Goal: Check status: Check status

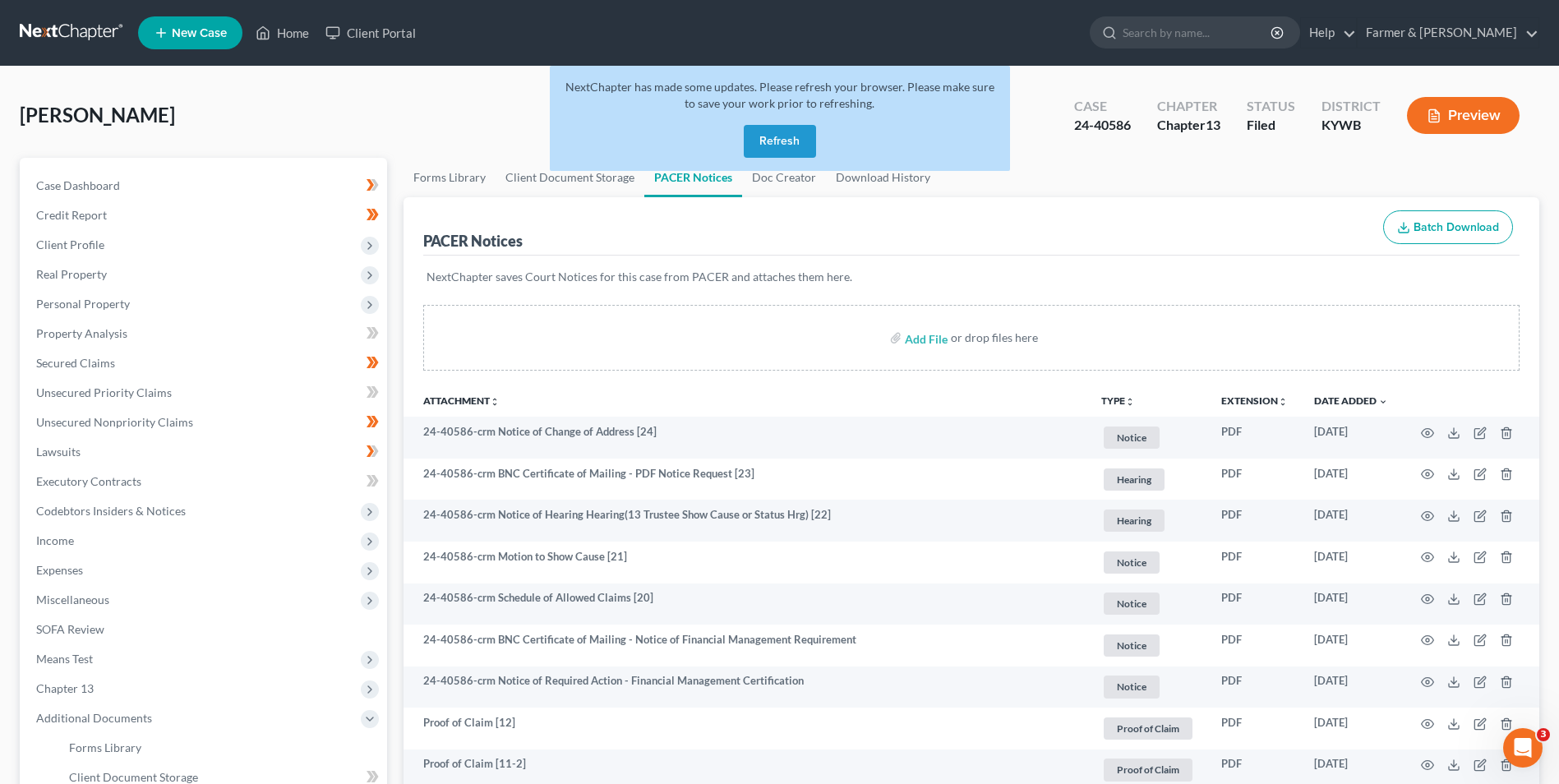
click at [788, 146] on button "Refresh" at bounding box center [780, 141] width 73 height 33
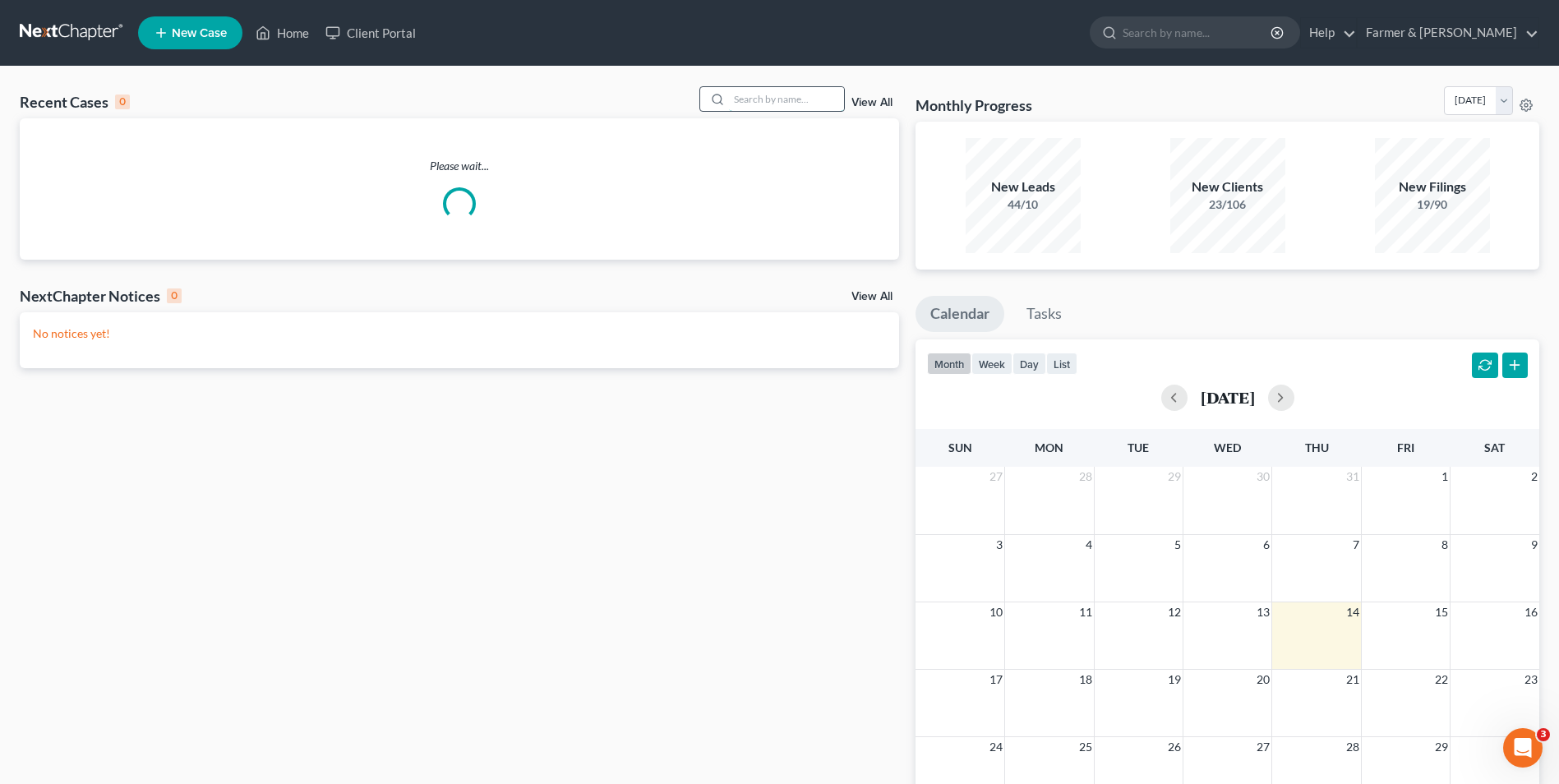
click at [779, 106] on input "search" at bounding box center [786, 99] width 115 height 24
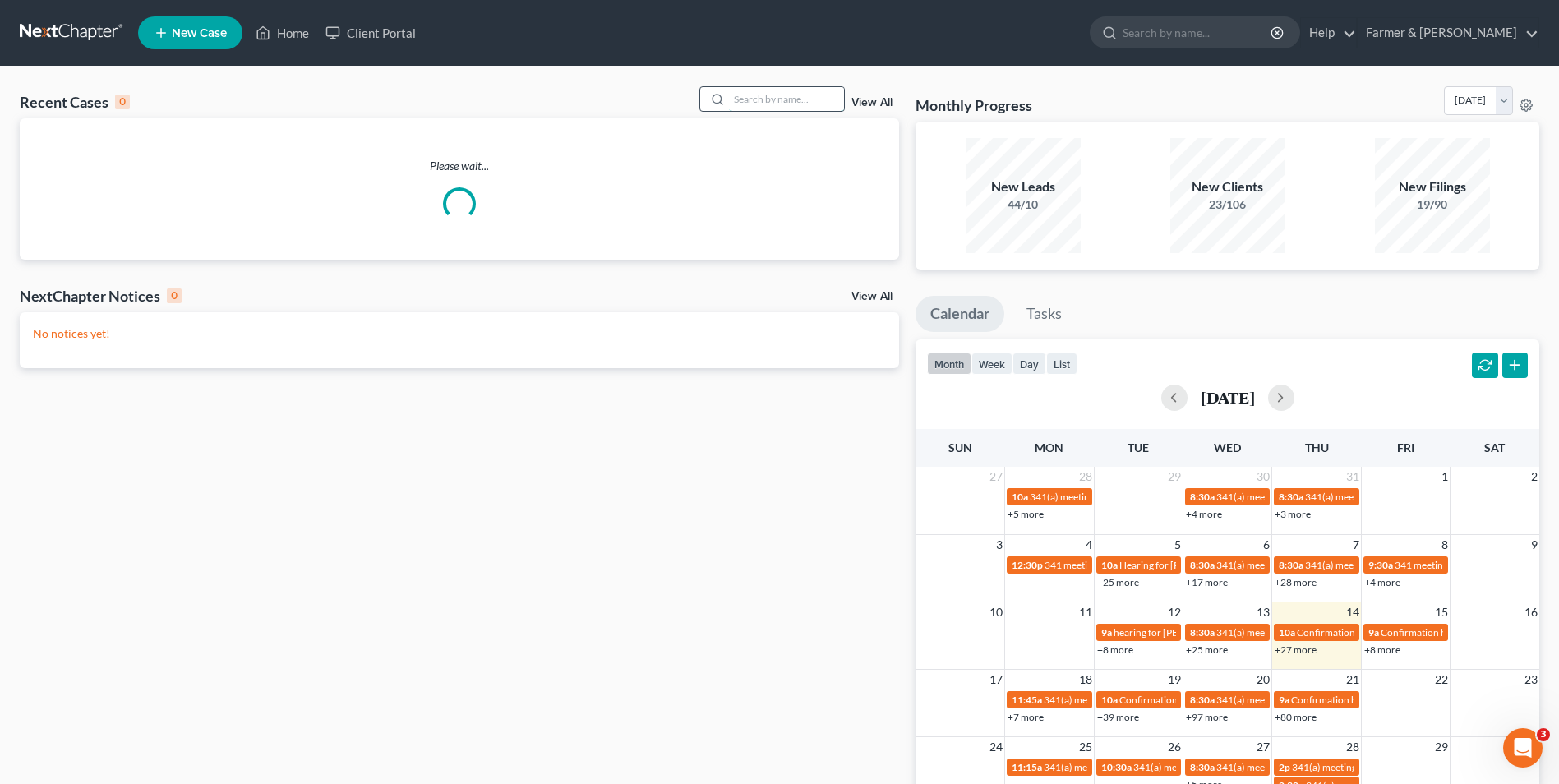
paste input "24-40089"
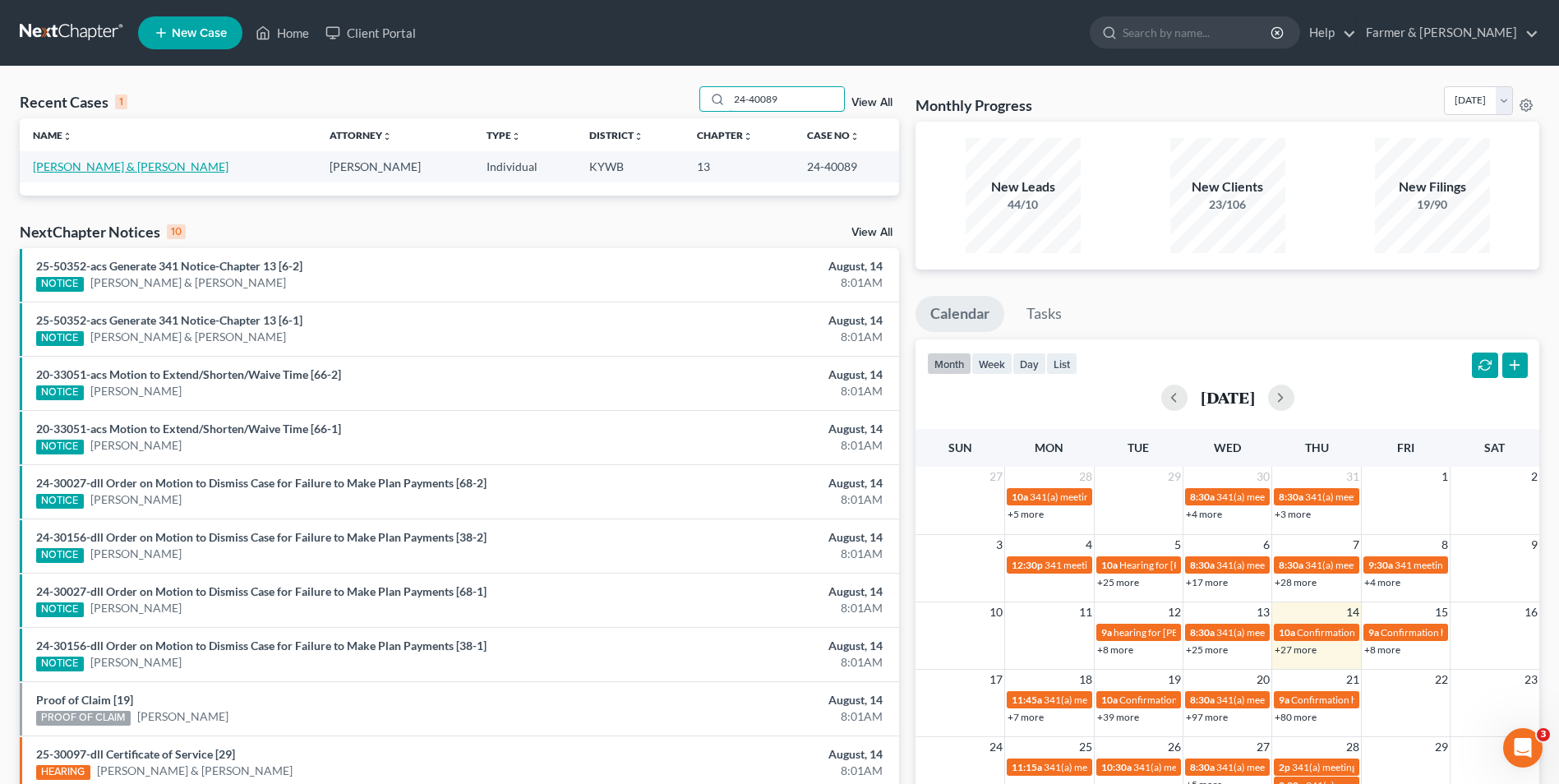
type input "24-40089"
click at [107, 169] on link "[PERSON_NAME] & [PERSON_NAME]" at bounding box center [131, 166] width 195 height 14
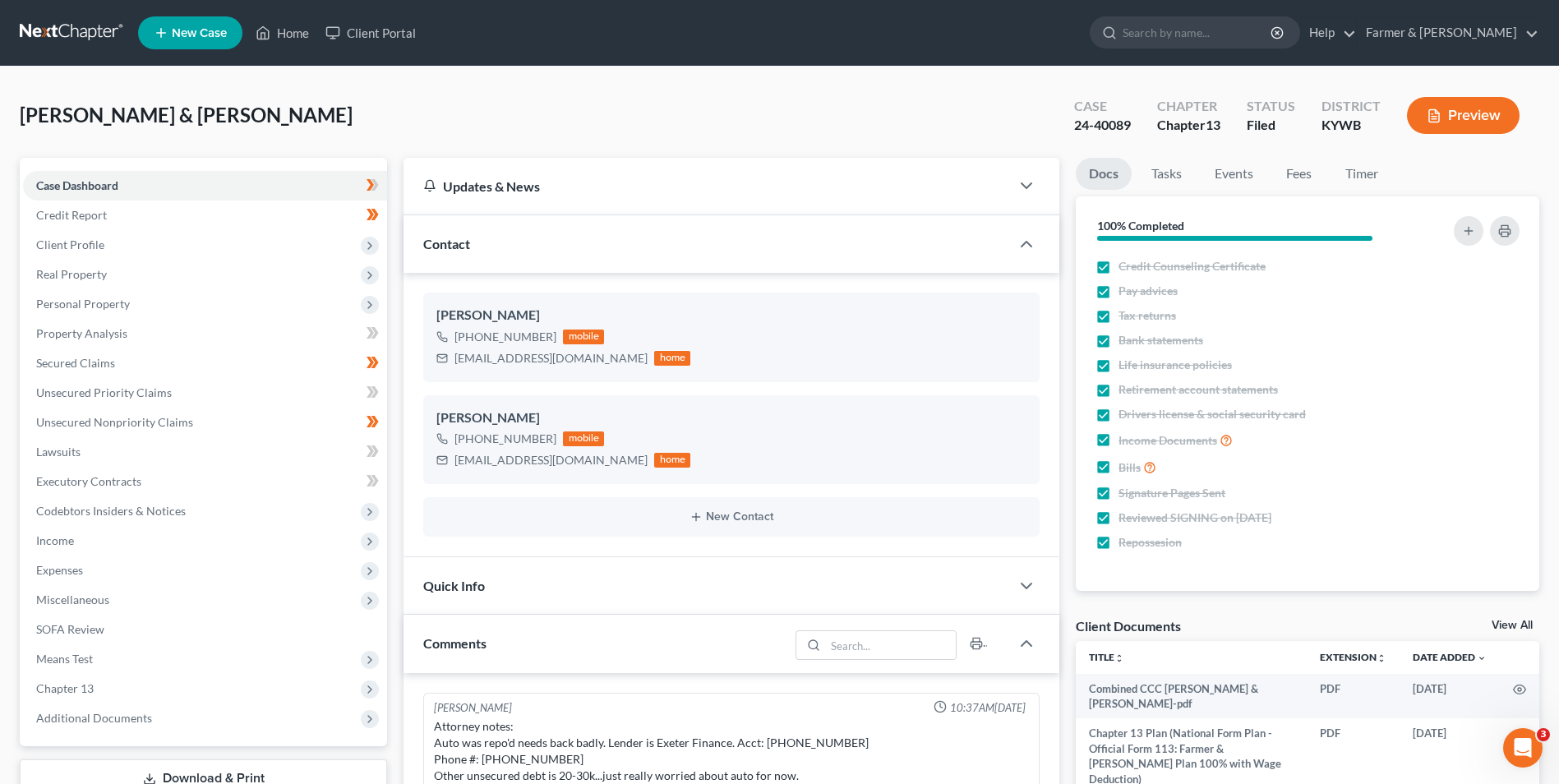
scroll to position [172, 0]
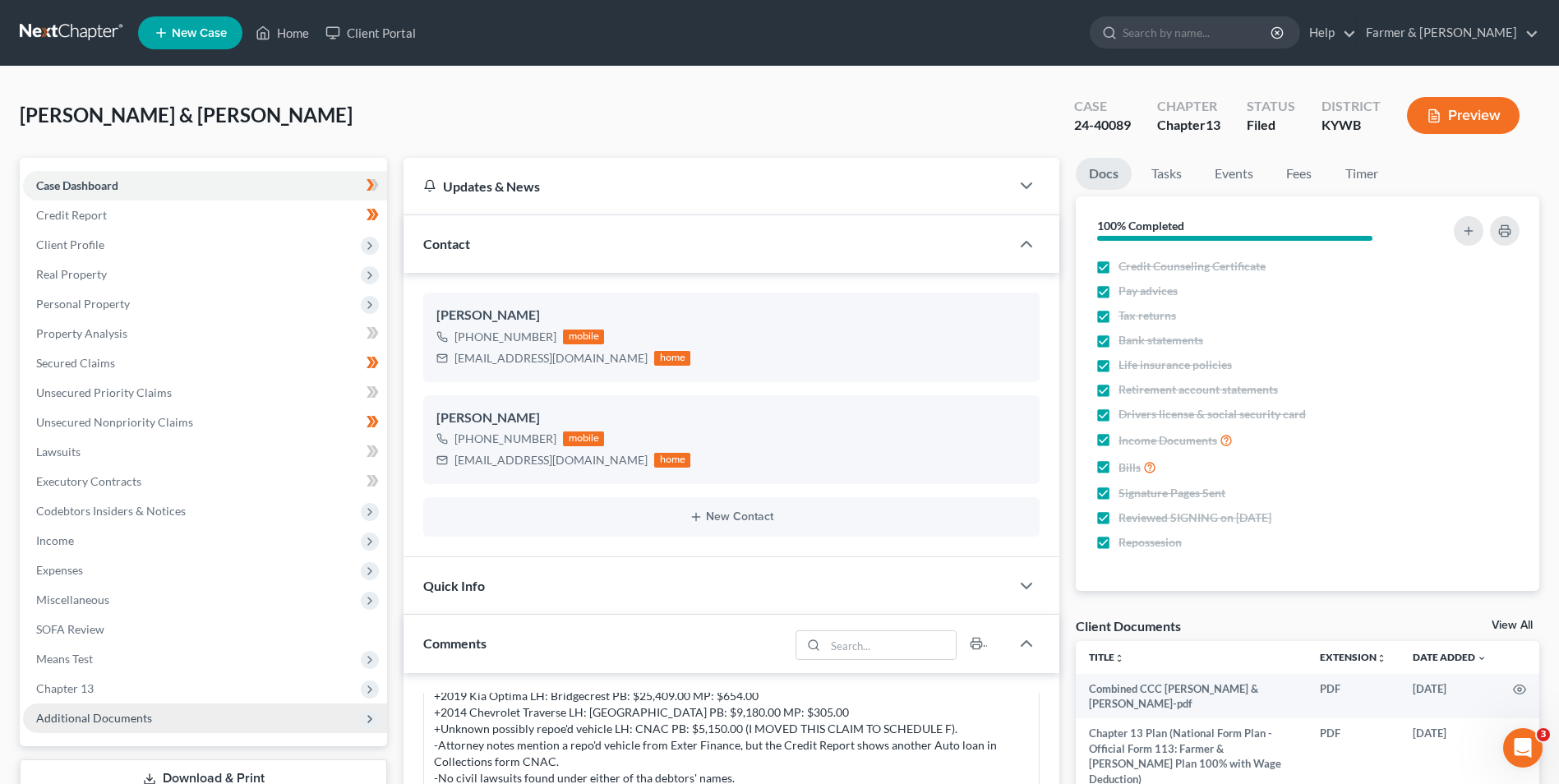
click at [189, 711] on span "Additional Documents" at bounding box center [205, 718] width 364 height 30
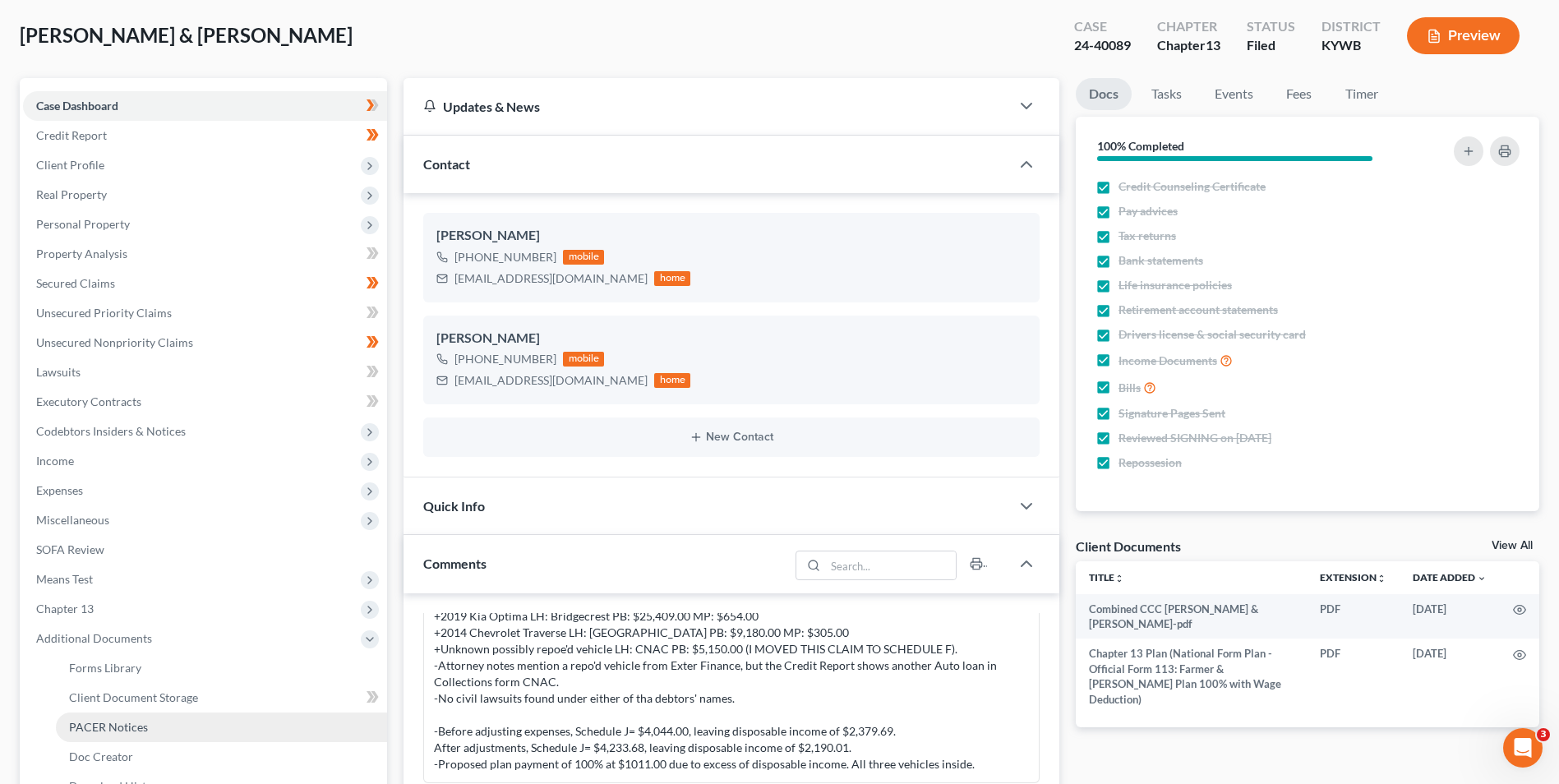
scroll to position [165, 0]
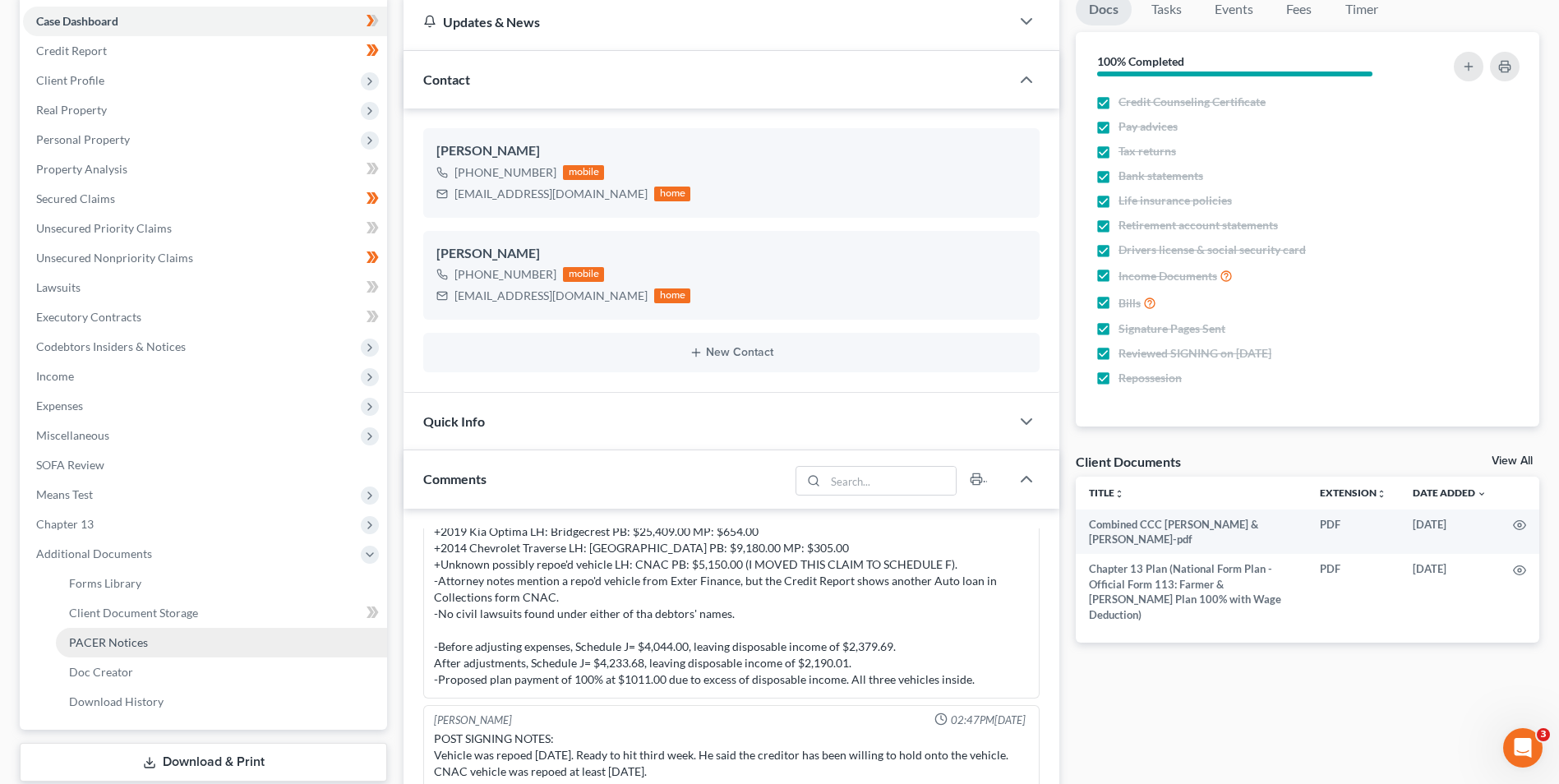
click at [177, 636] on link "PACER Notices" at bounding box center [222, 642] width 331 height 30
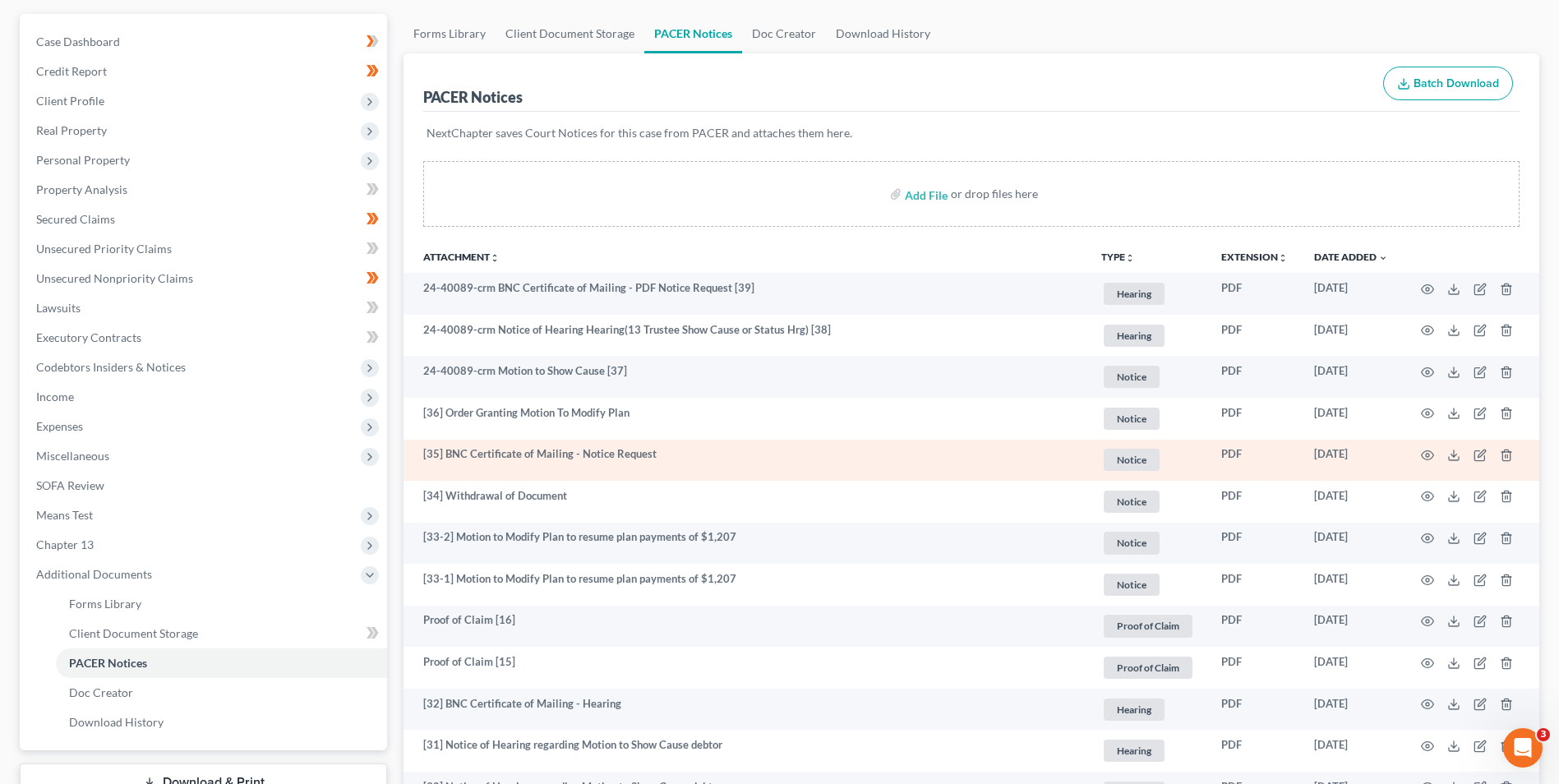
scroll to position [165, 0]
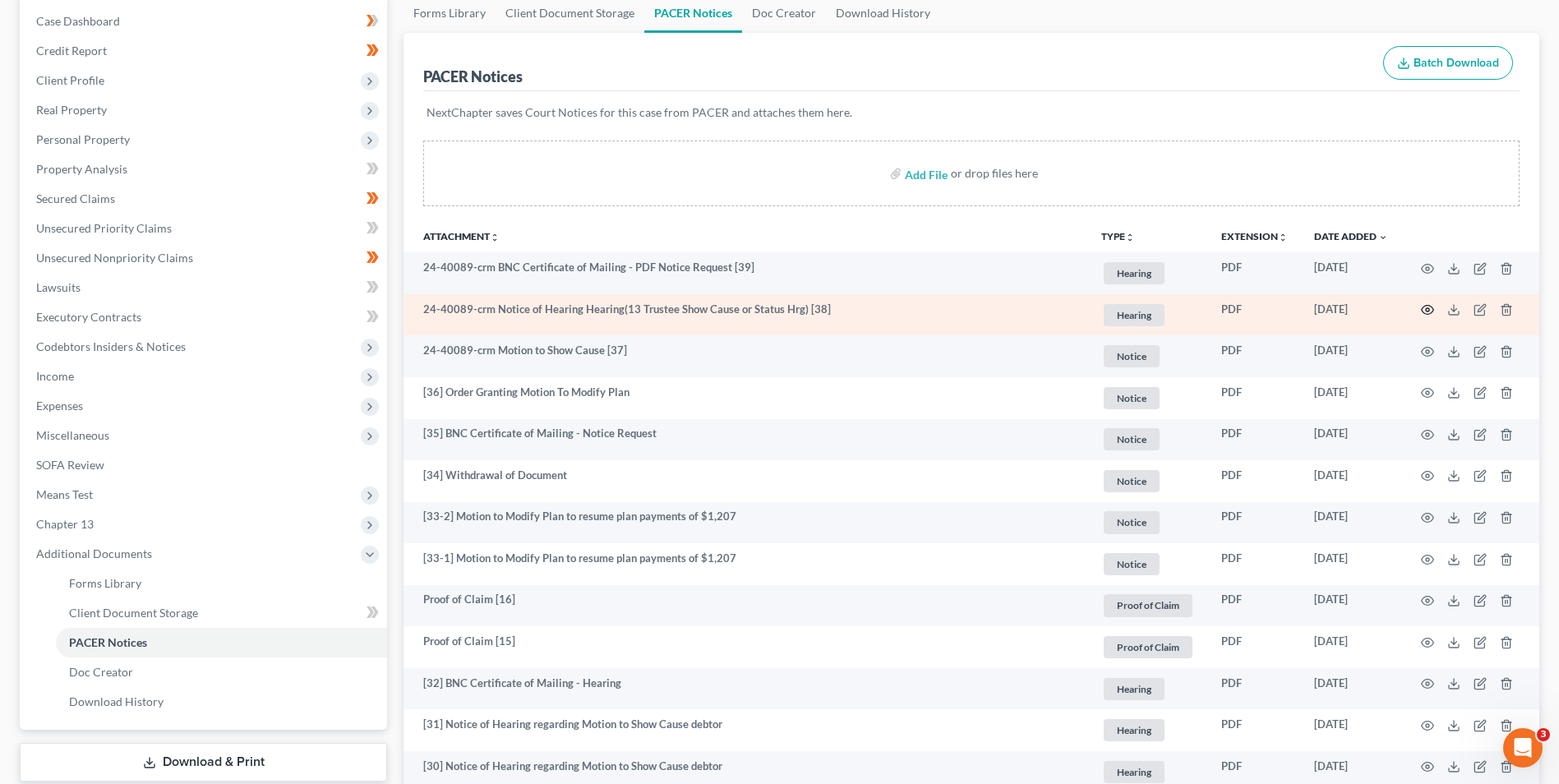
click at [1429, 305] on icon "button" at bounding box center [1428, 310] width 12 height 9
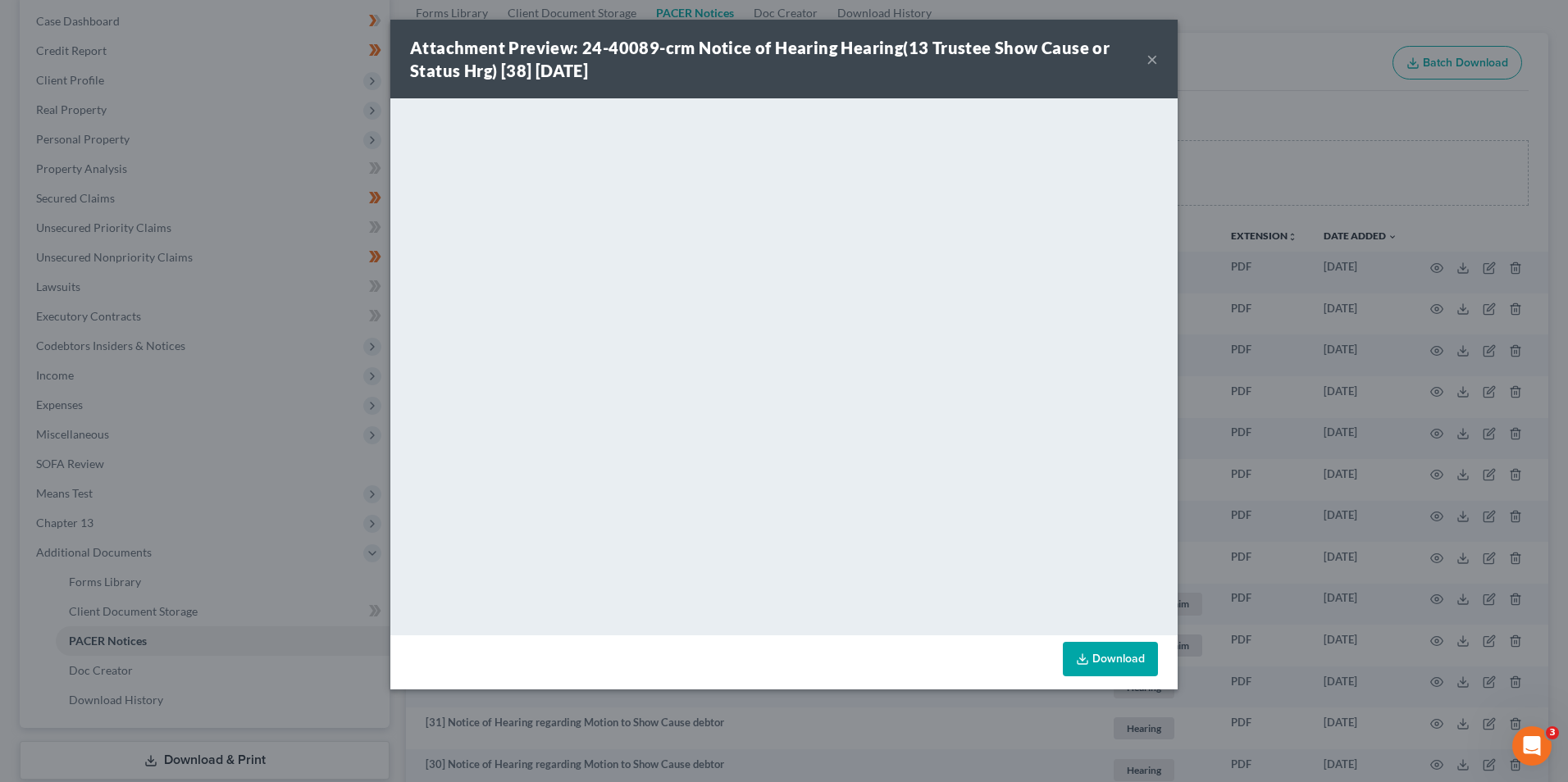
click at [1154, 59] on button "×" at bounding box center [1152, 59] width 11 height 20
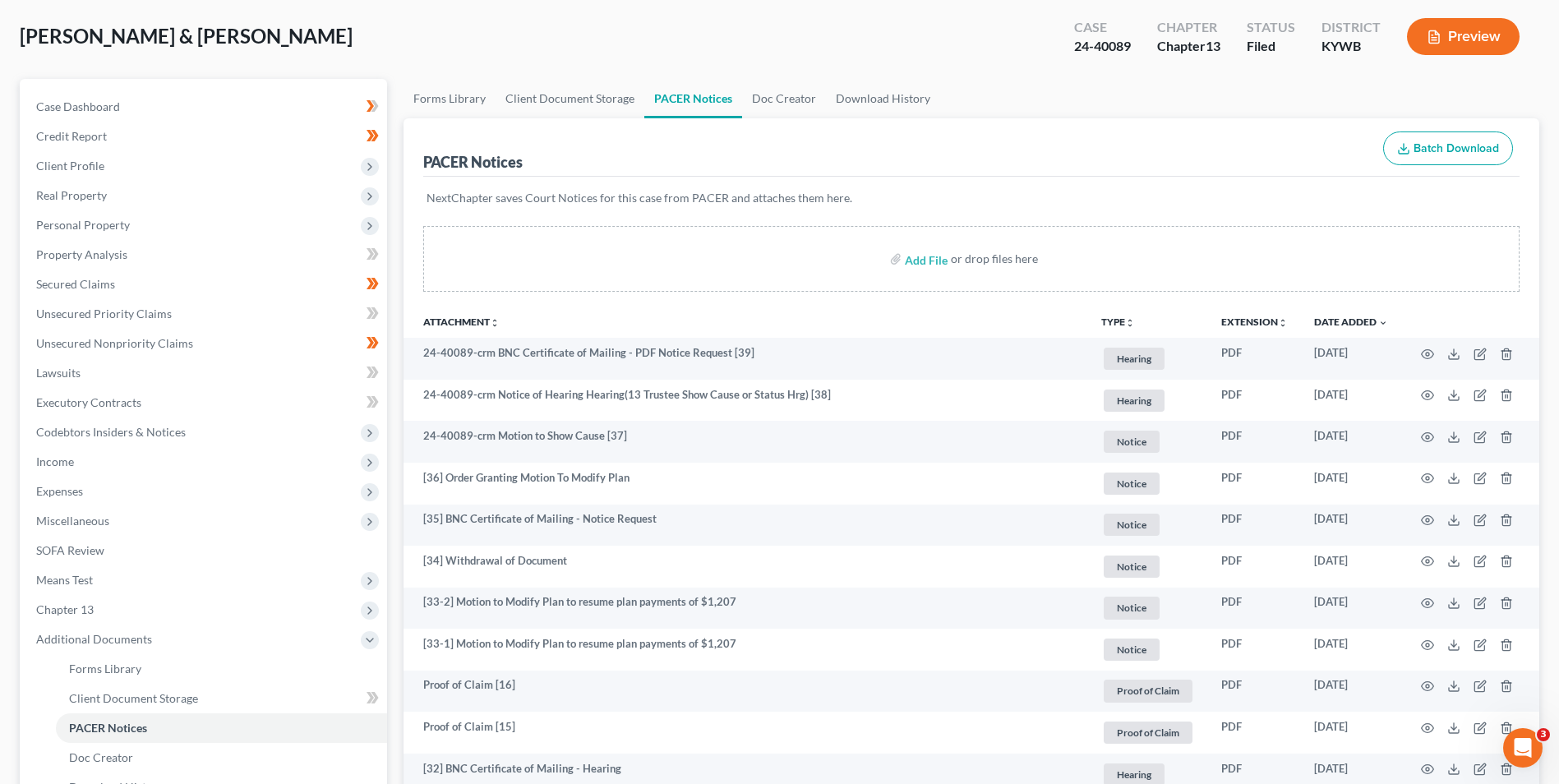
scroll to position [0, 0]
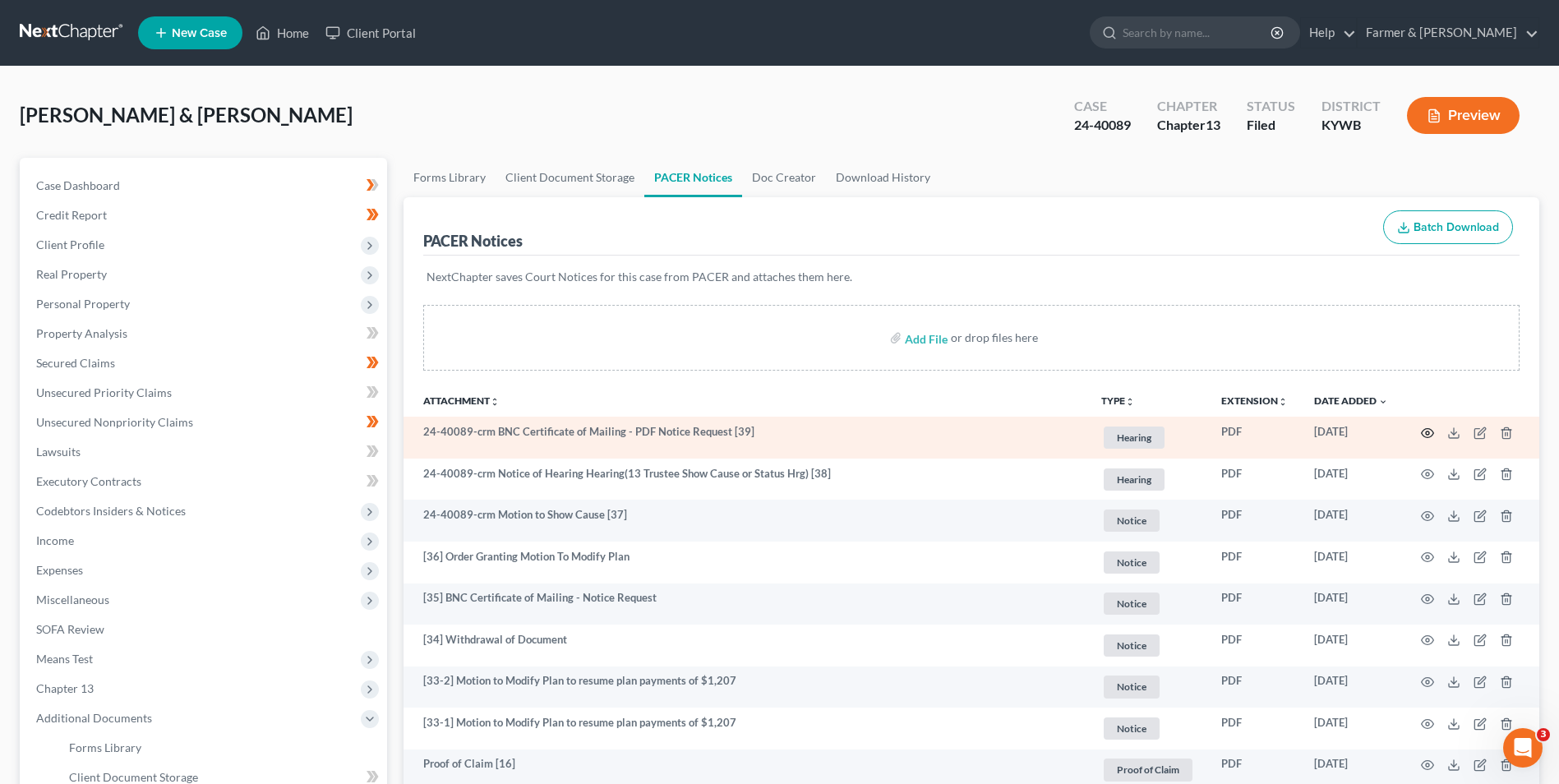
click at [1428, 435] on circle "button" at bounding box center [1428, 433] width 3 height 3
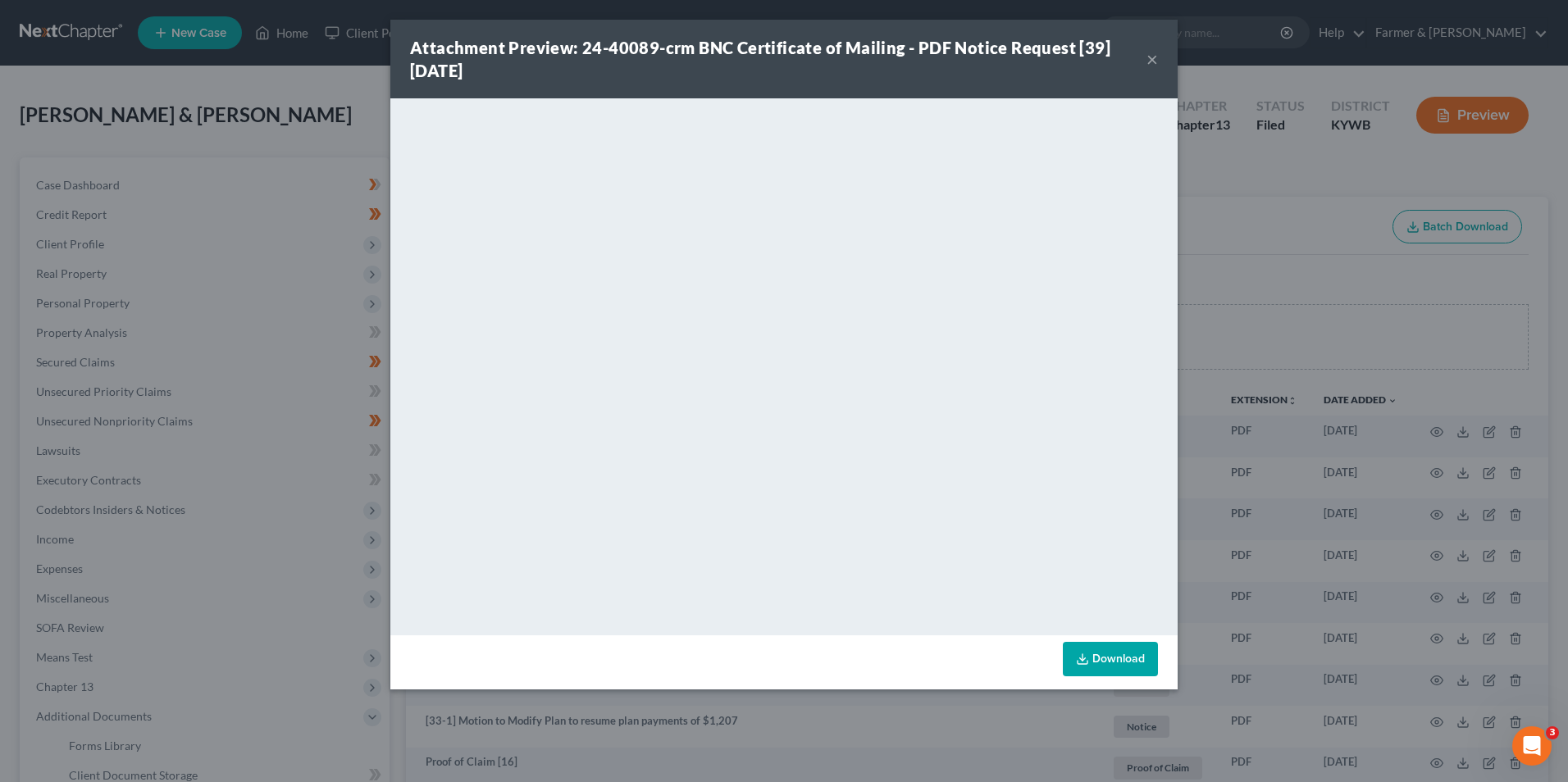
click at [1154, 59] on button "×" at bounding box center [1152, 59] width 11 height 20
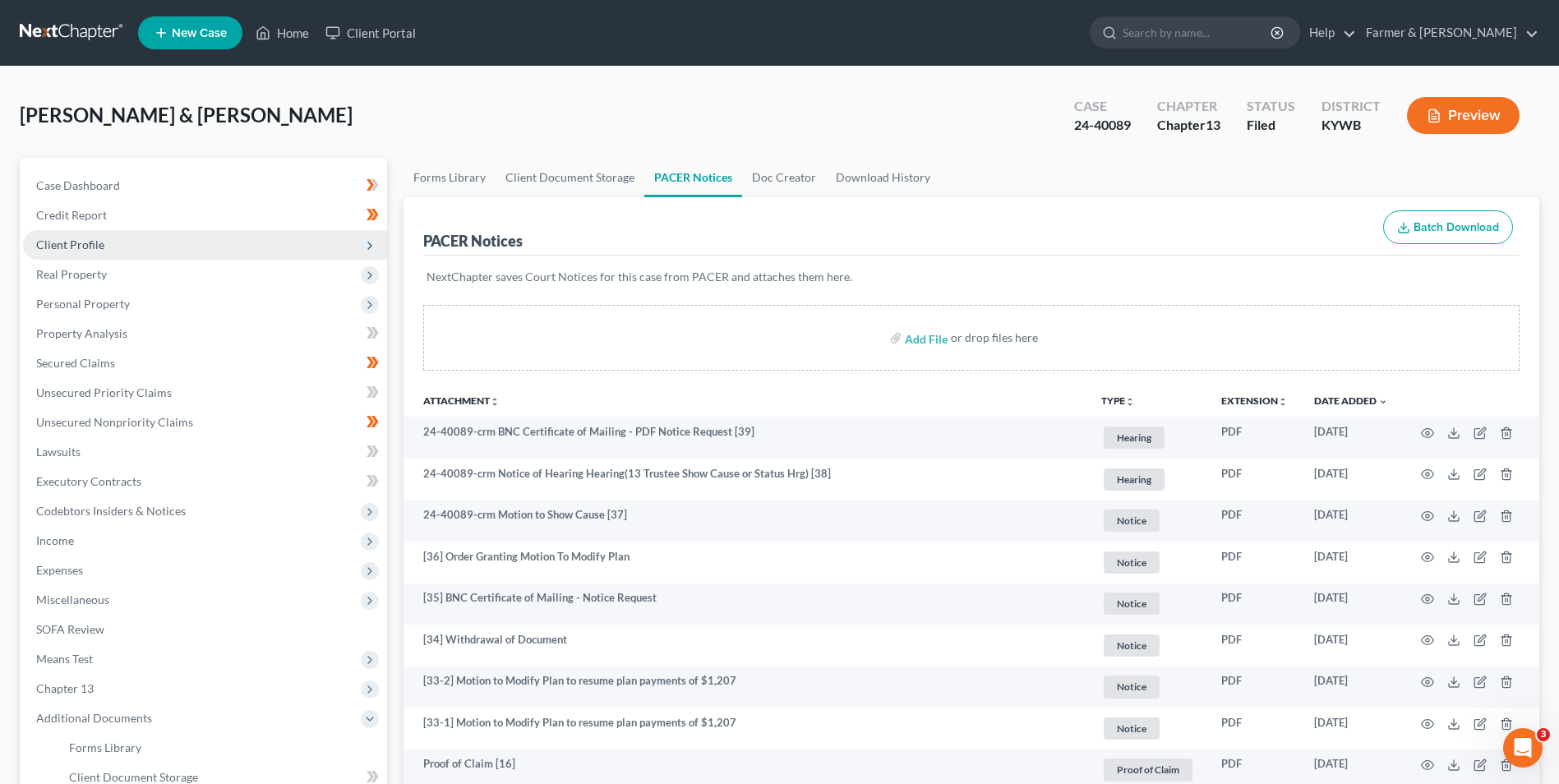
click at [117, 241] on span "Client Profile" at bounding box center [205, 245] width 364 height 30
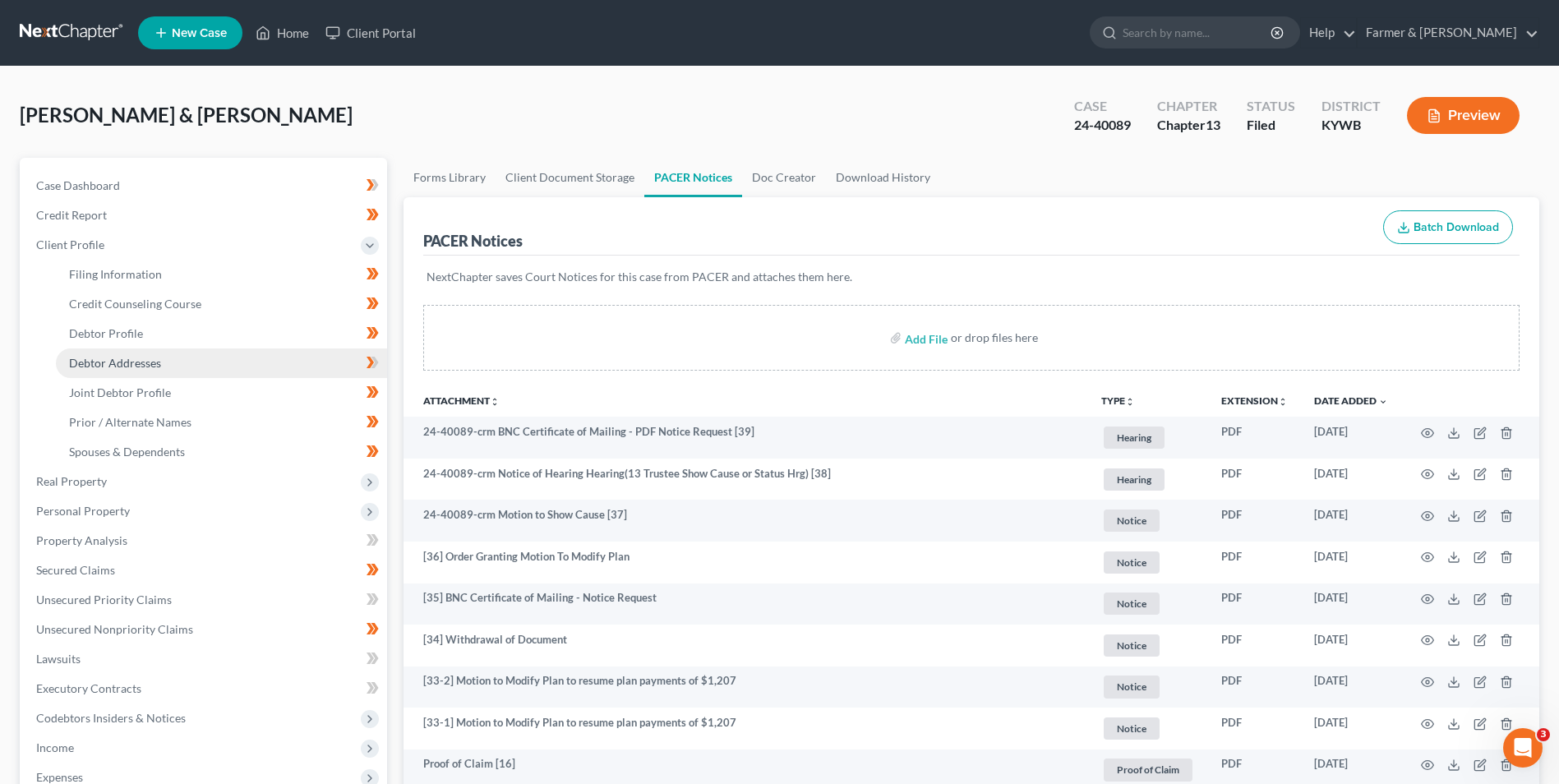
click at [166, 370] on link "Debtor Addresses" at bounding box center [222, 363] width 331 height 30
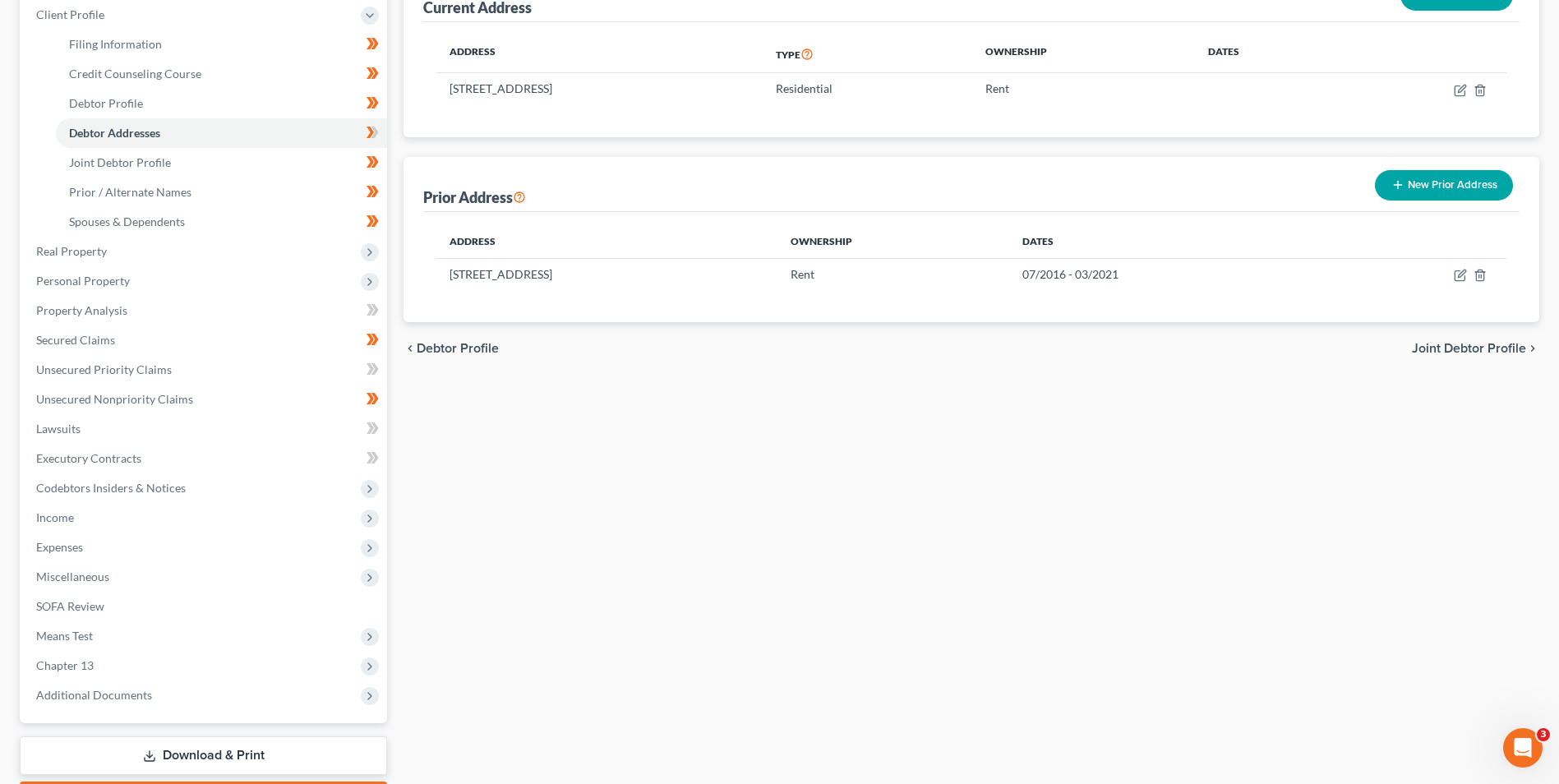
scroll to position [326, 0]
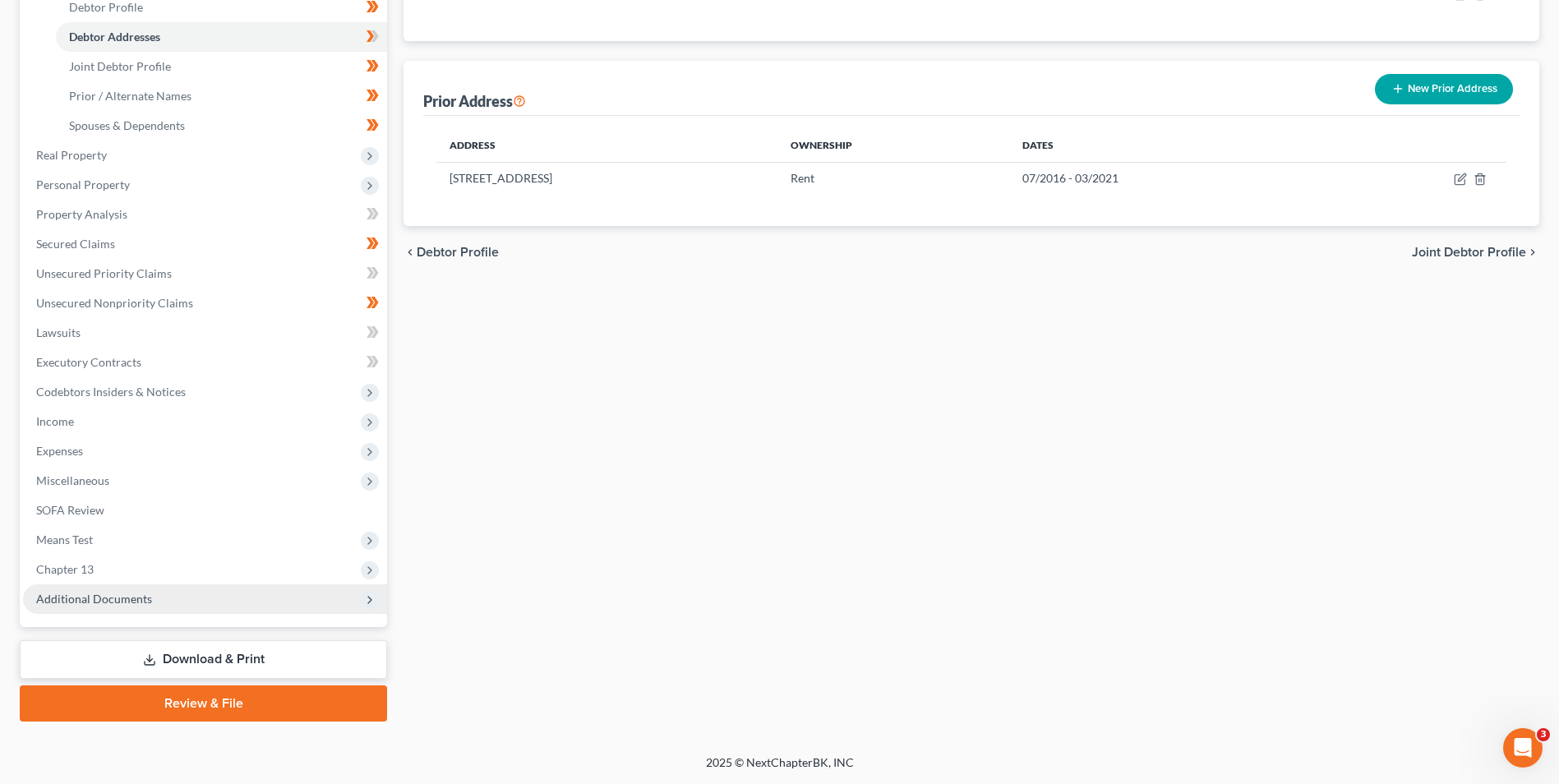
click at [158, 601] on span "Additional Documents" at bounding box center [205, 599] width 364 height 30
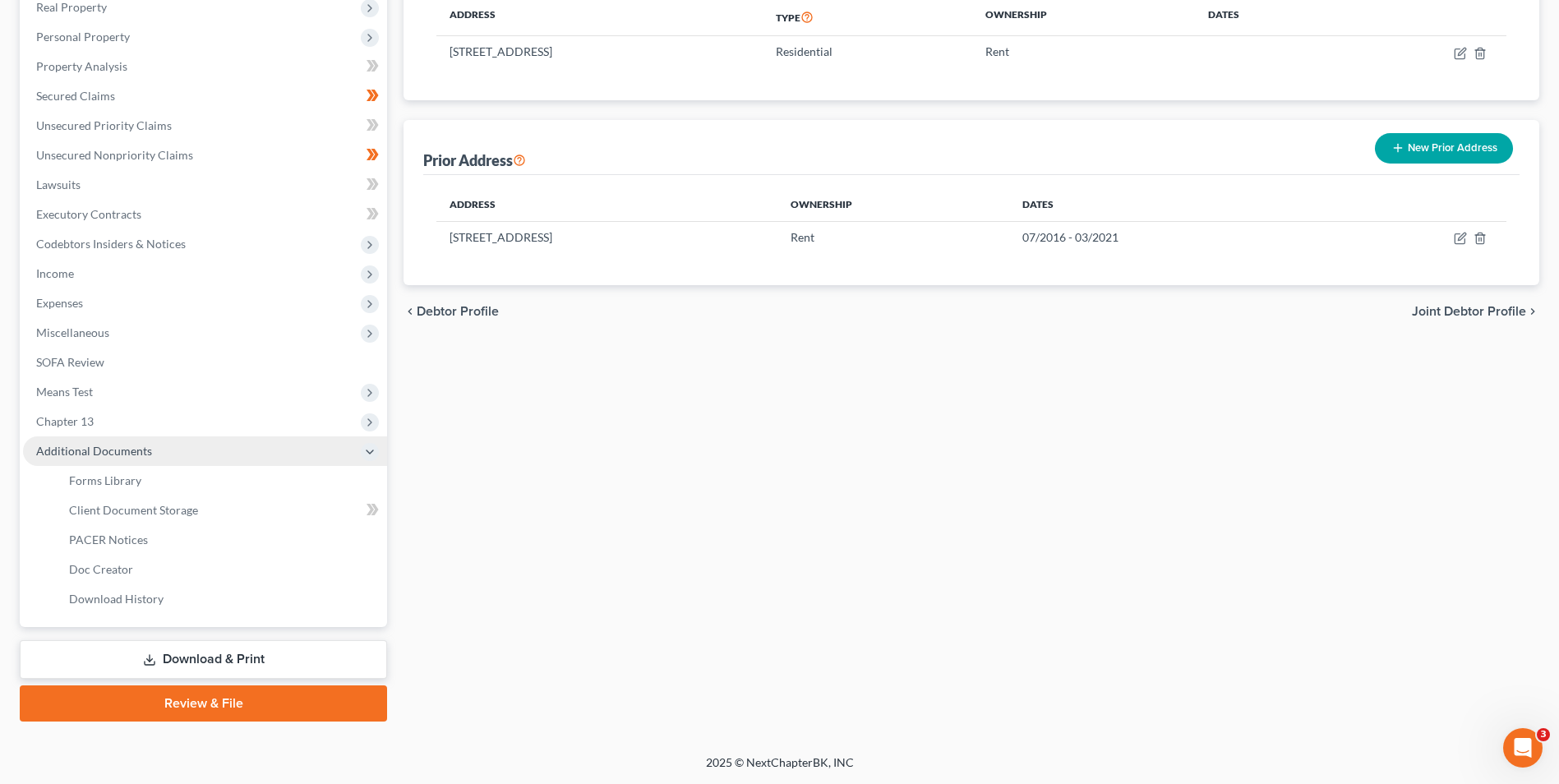
scroll to position [267, 0]
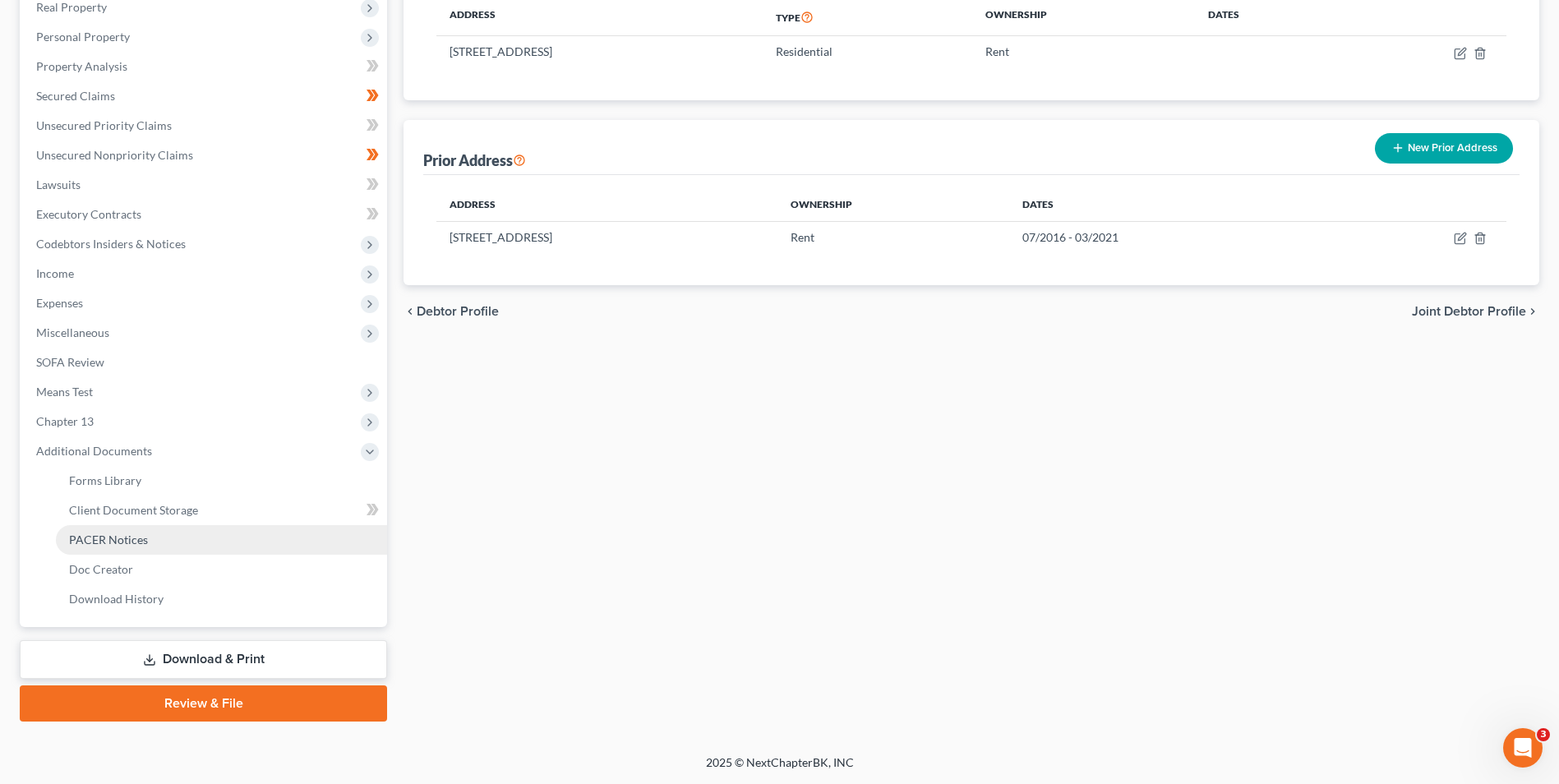
click at [172, 543] on link "PACER Notices" at bounding box center [222, 540] width 331 height 30
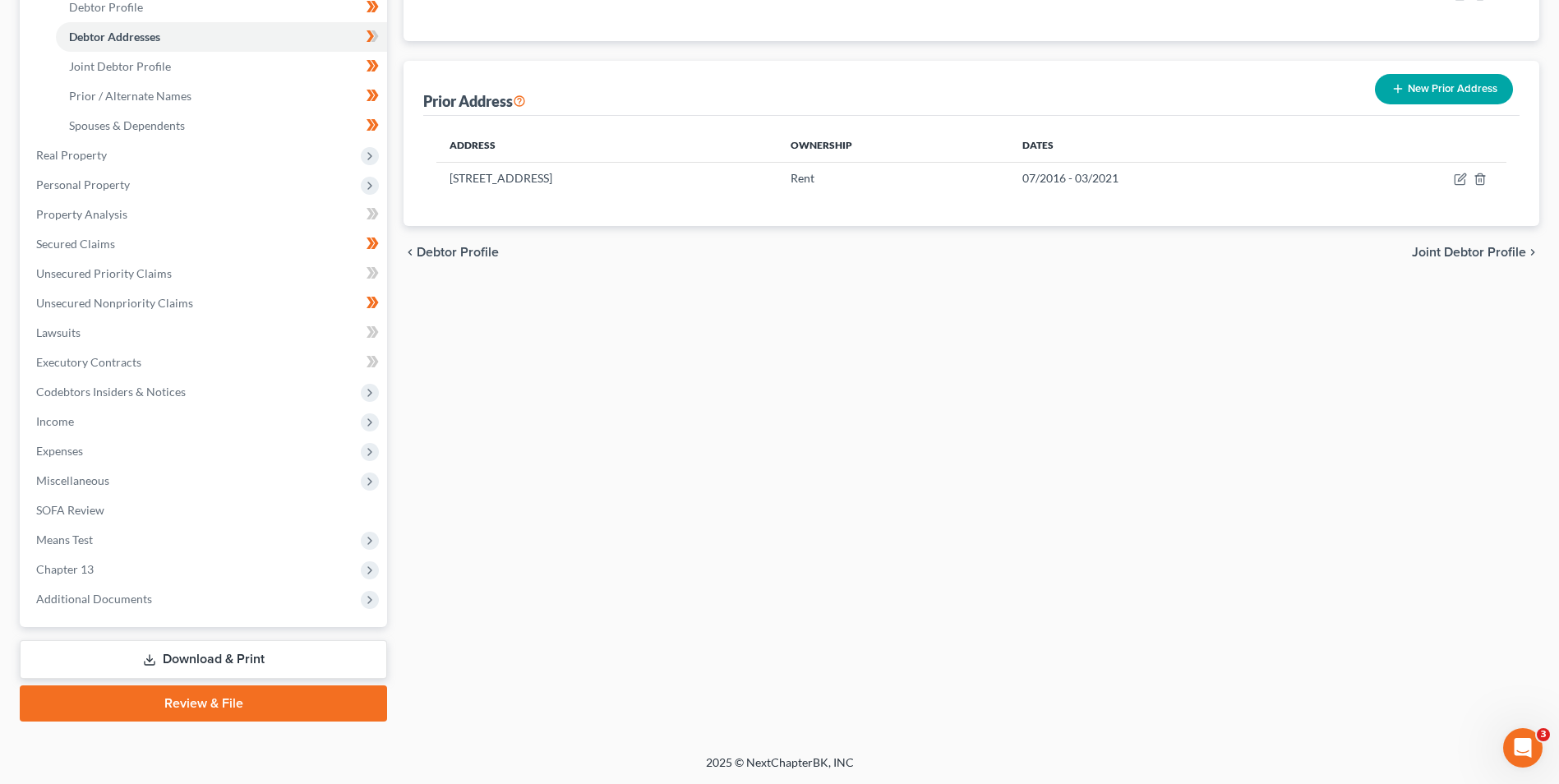
scroll to position [326, 0]
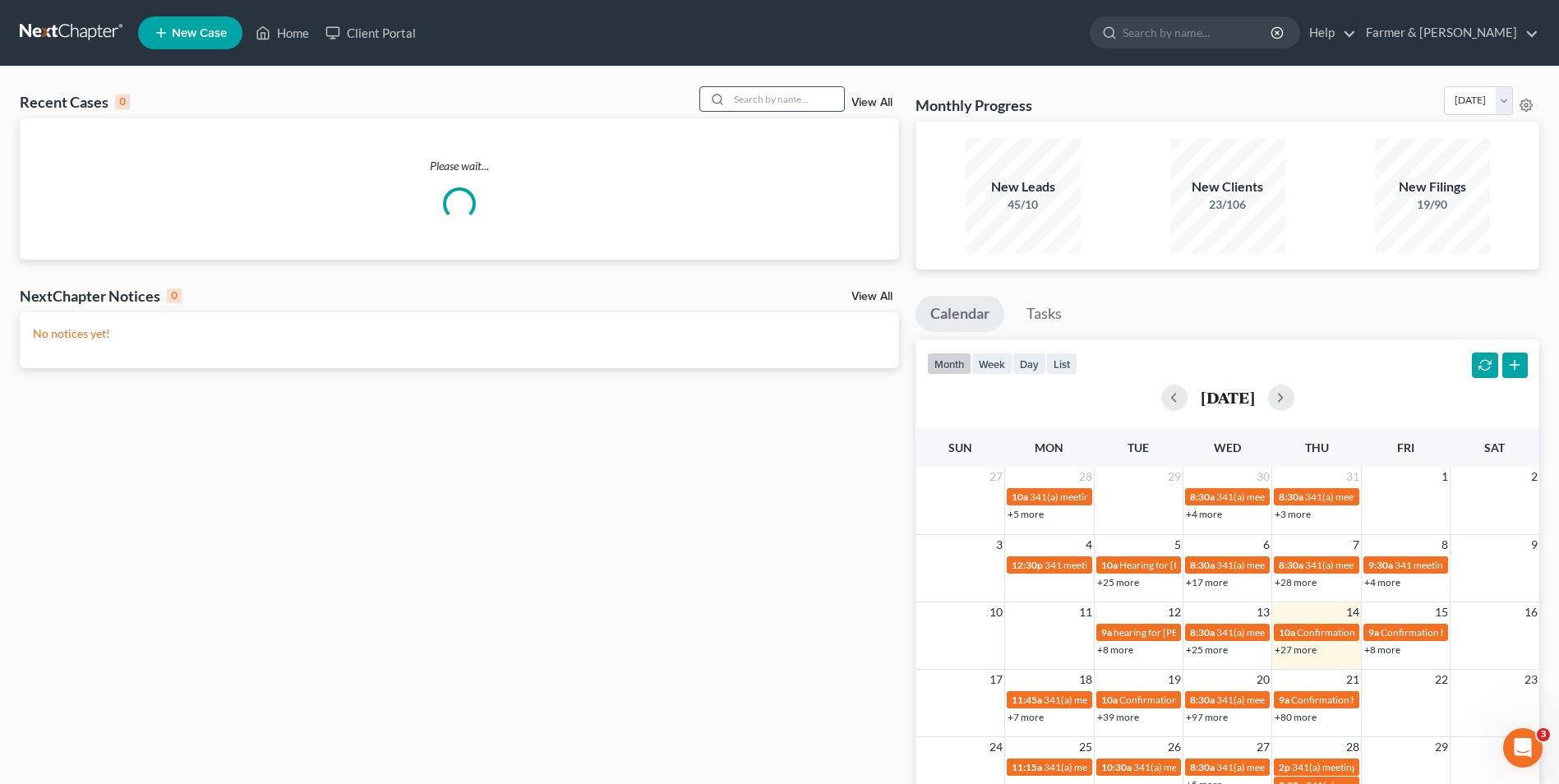
click at [808, 101] on input "search" at bounding box center [786, 99] width 115 height 24
paste input "23-50438"
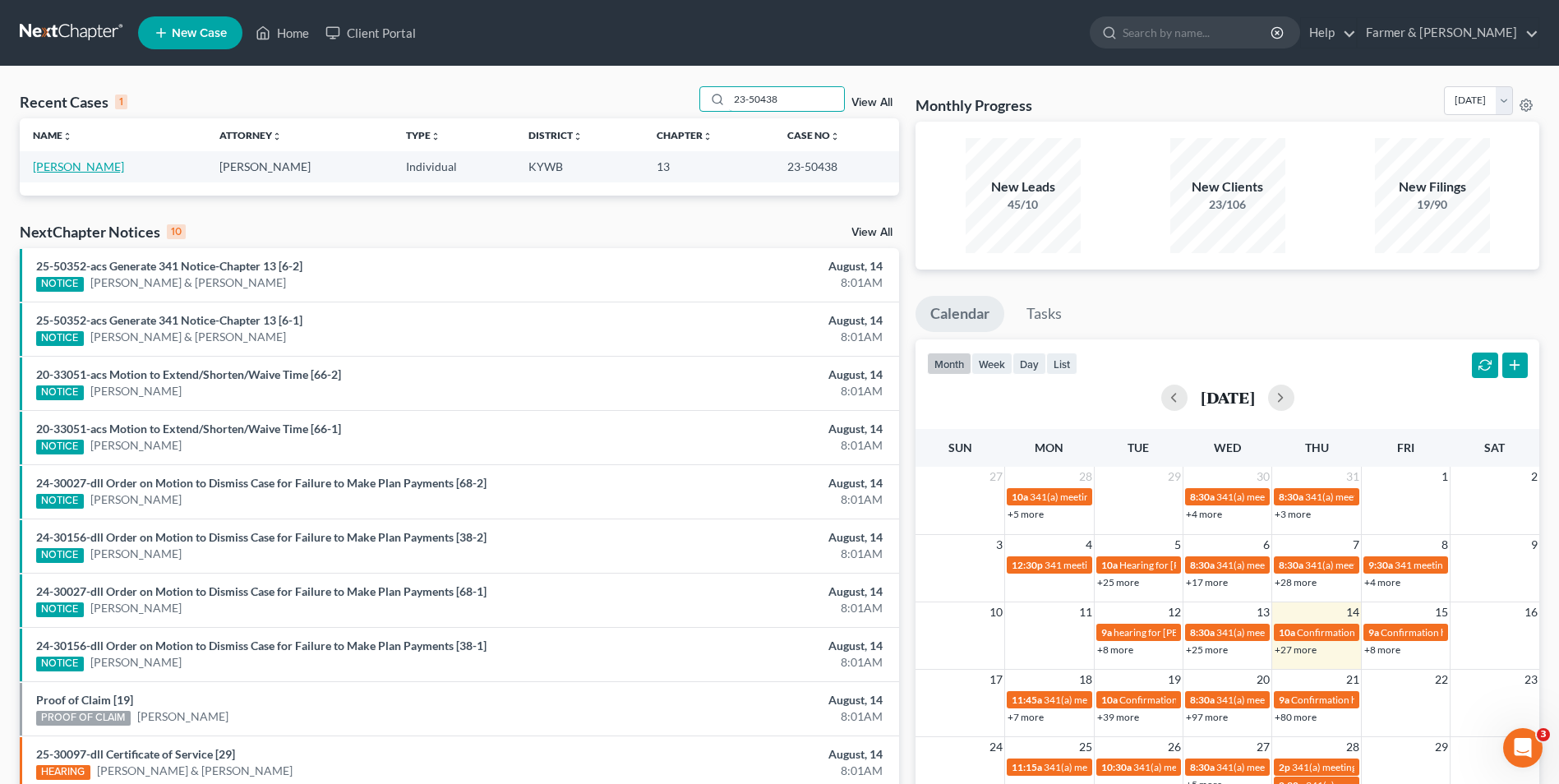
type input "23-50438"
click at [85, 171] on link "[PERSON_NAME]" at bounding box center [79, 166] width 91 height 14
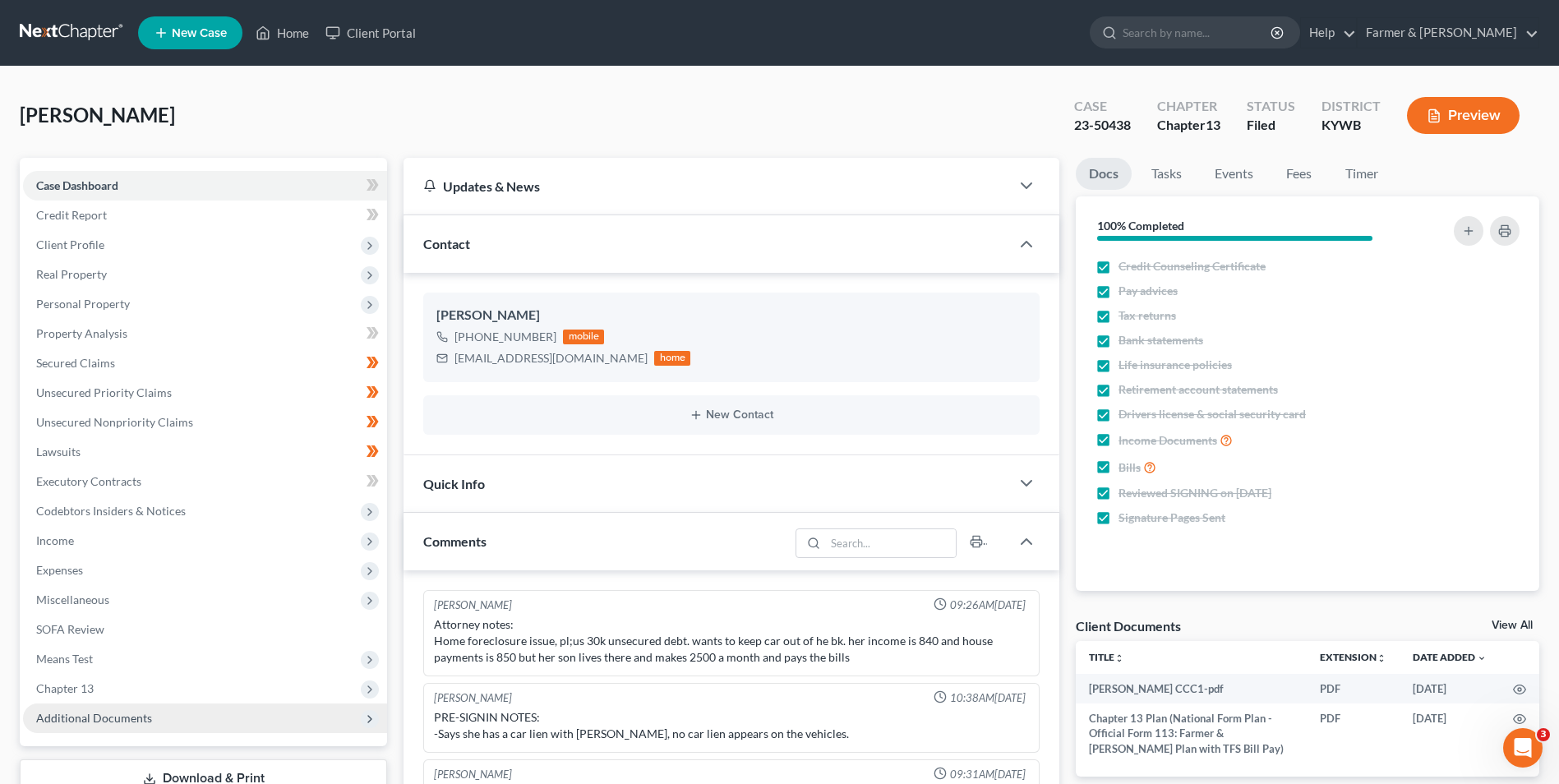
scroll to position [25, 0]
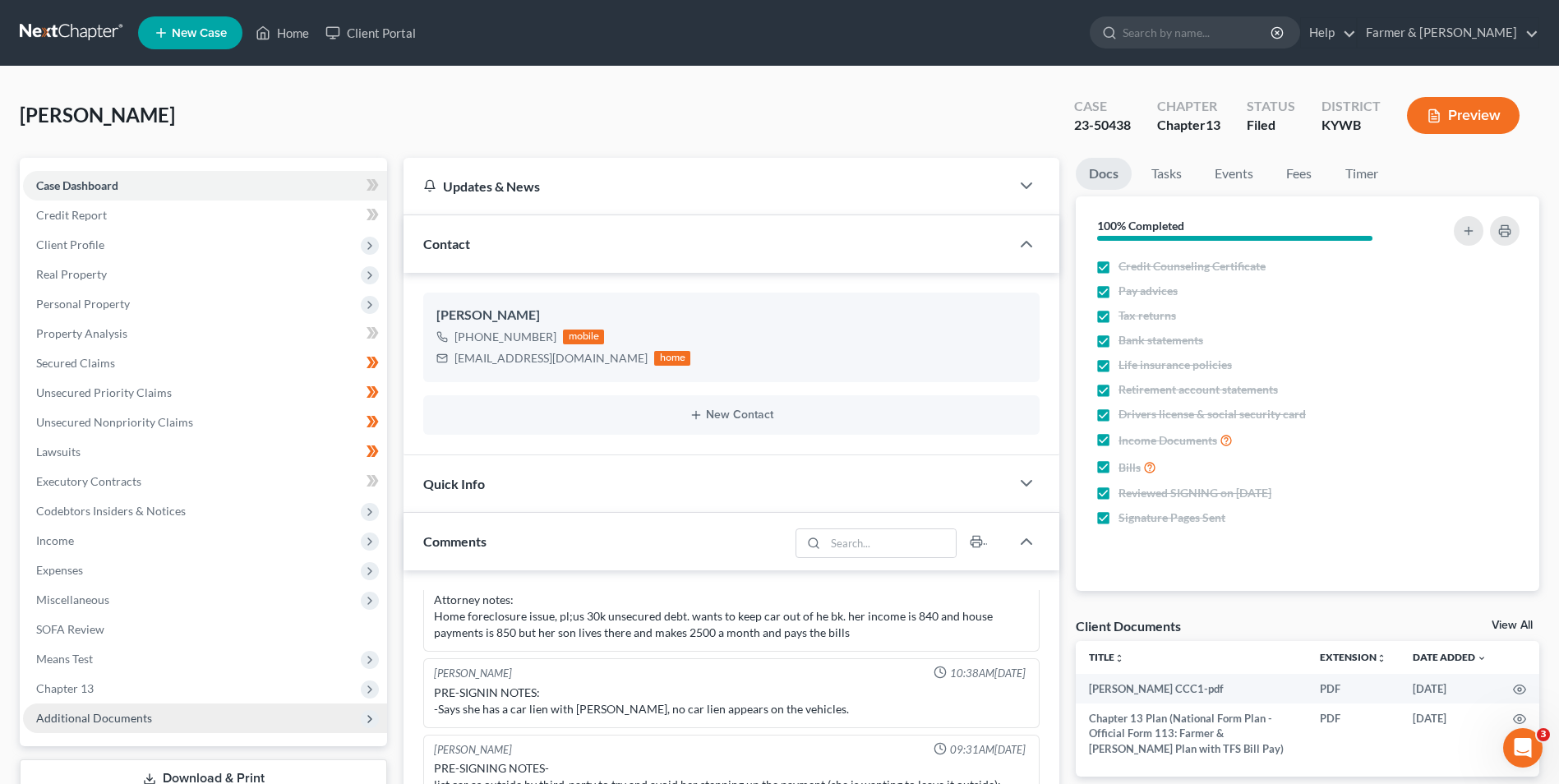
click at [161, 717] on span "Additional Documents" at bounding box center [205, 718] width 364 height 30
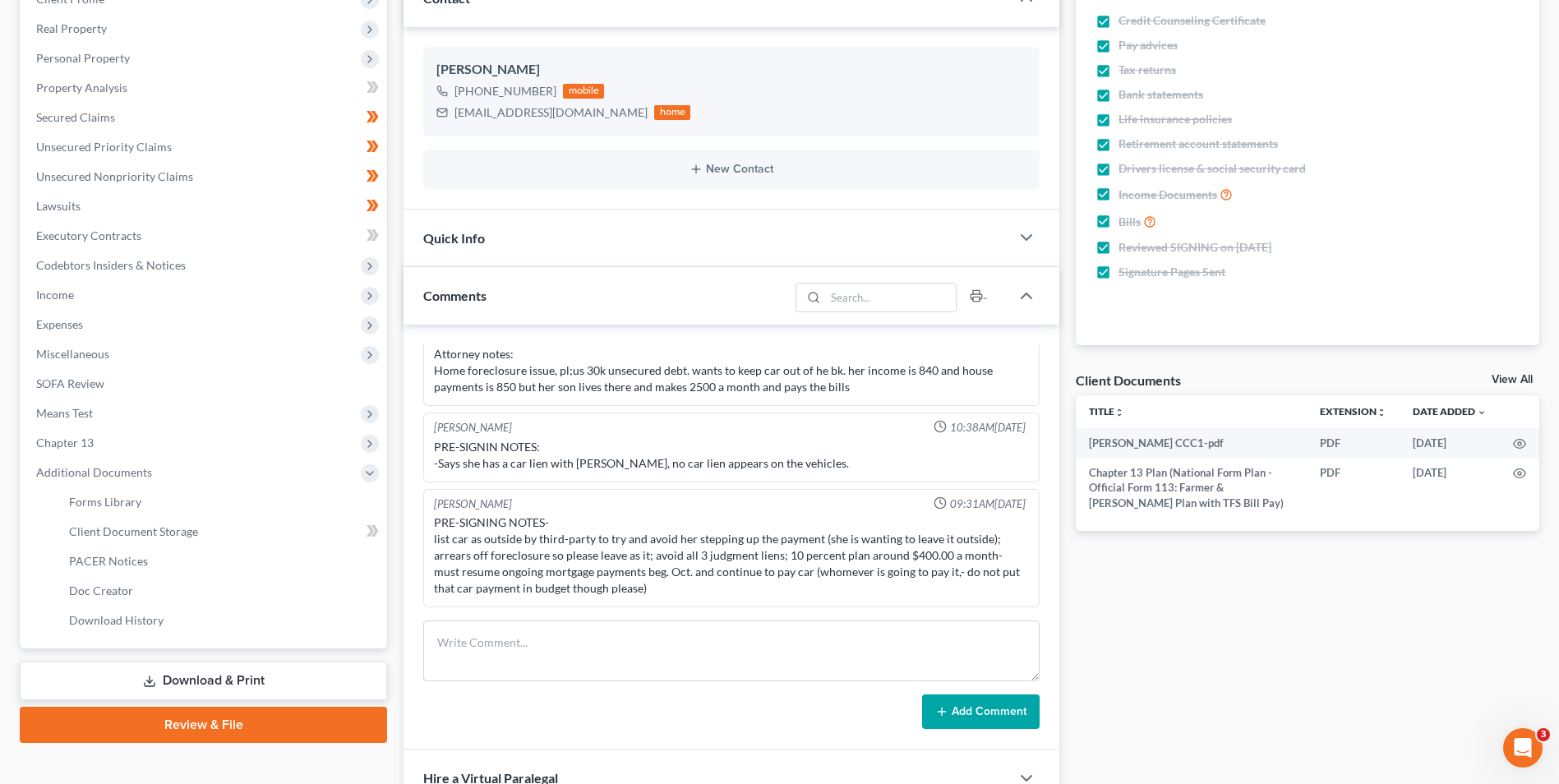
scroll to position [247, 0]
drag, startPoint x: 173, startPoint y: 566, endPoint x: 299, endPoint y: 530, distance: 131.0
click at [173, 565] on link "PACER Notices" at bounding box center [222, 560] width 331 height 30
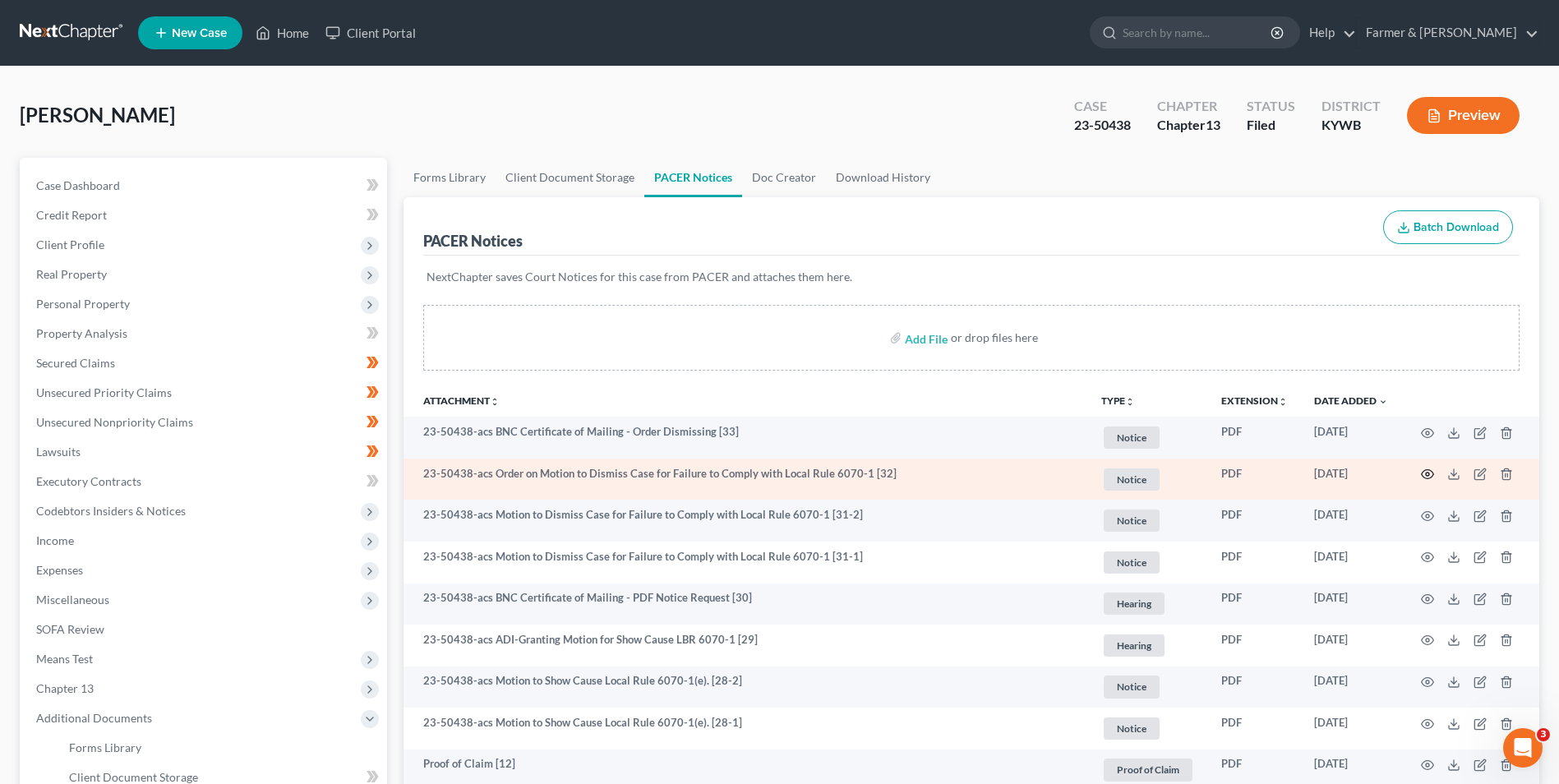
click at [1429, 477] on icon "button" at bounding box center [1428, 473] width 13 height 13
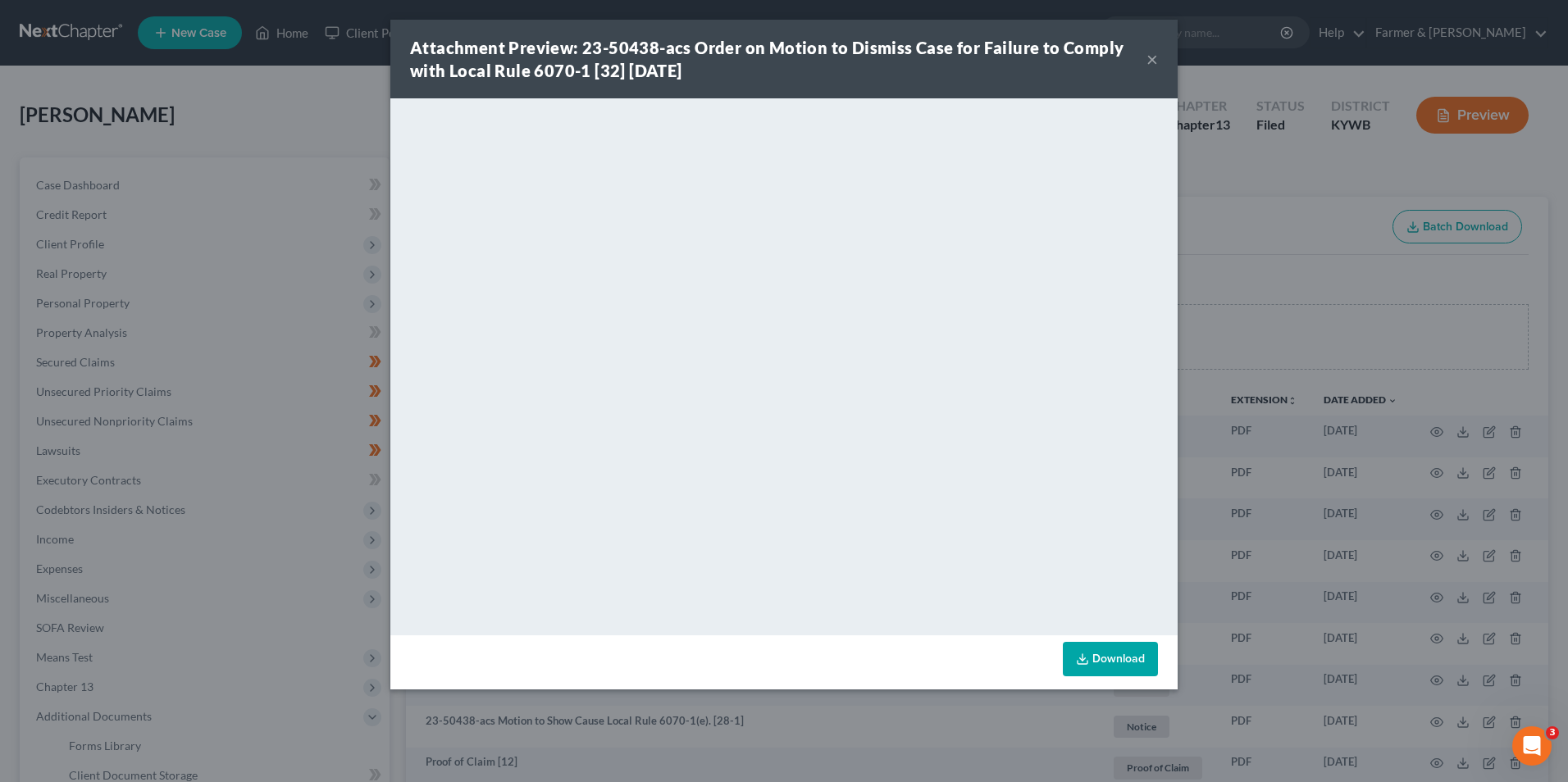
click at [1147, 60] on button "×" at bounding box center [1152, 59] width 11 height 20
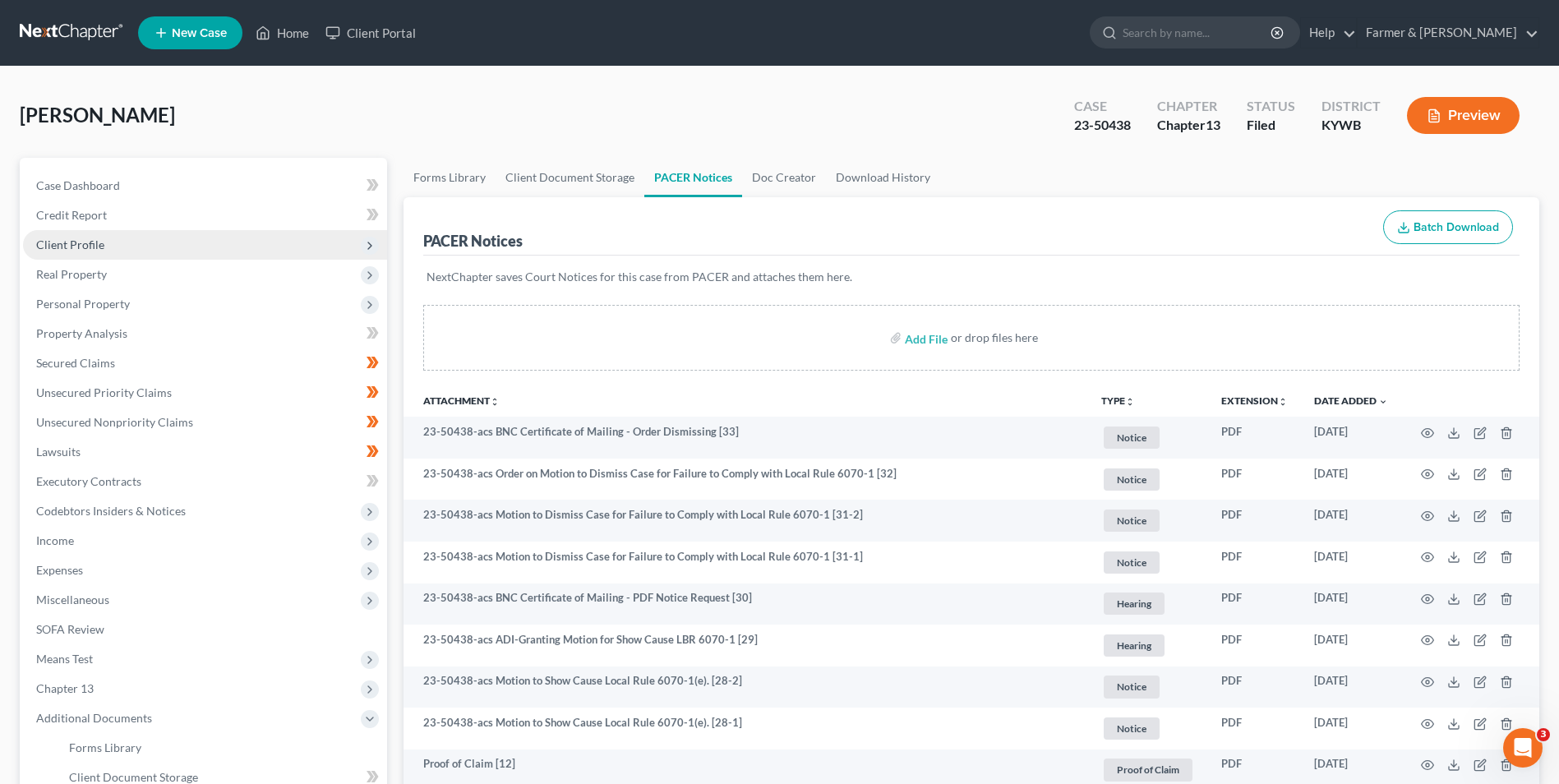
click at [154, 252] on span "Client Profile" at bounding box center [205, 245] width 364 height 30
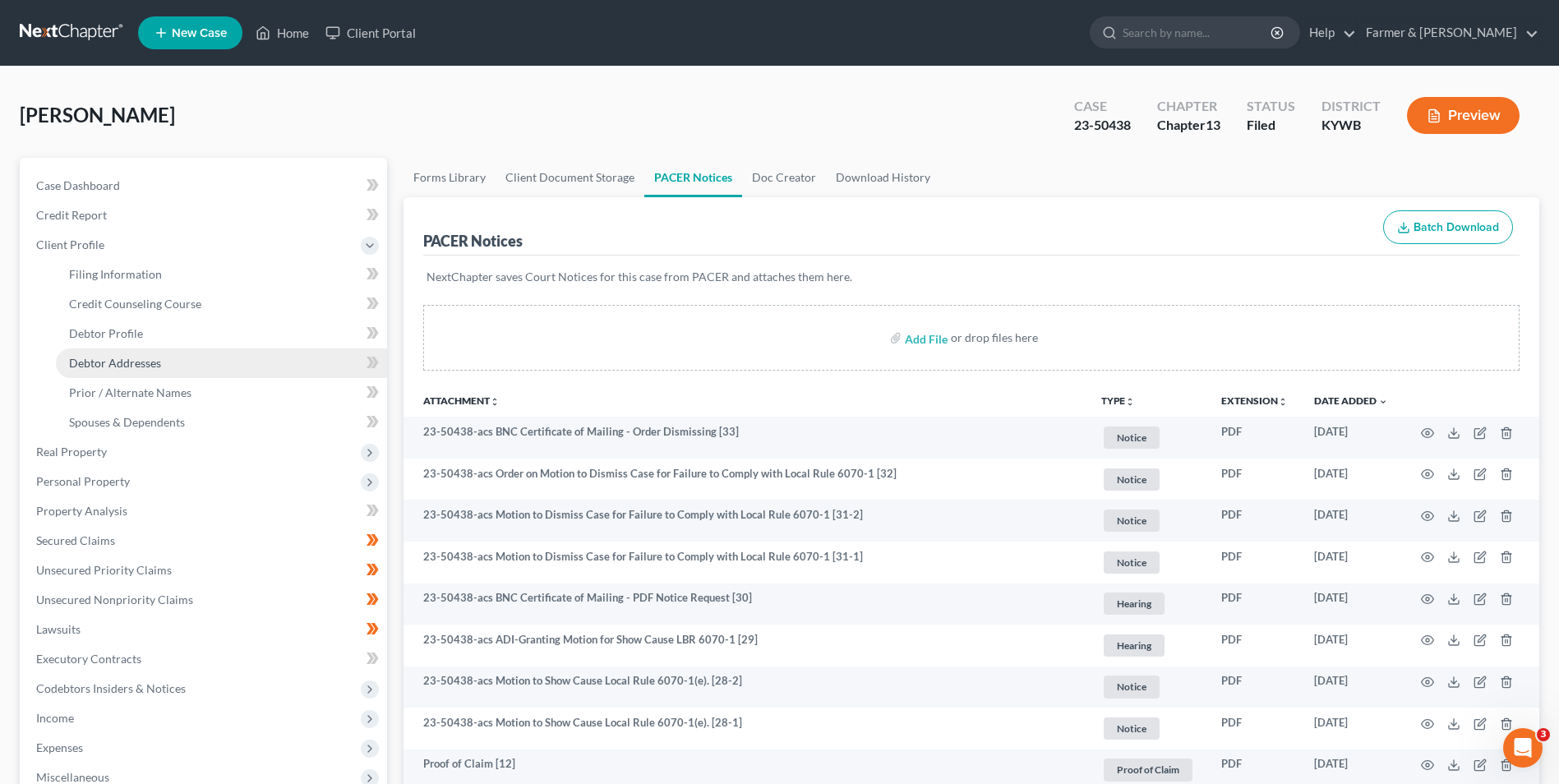
click at [140, 360] on span "Debtor Addresses" at bounding box center [115, 363] width 92 height 14
